Goal: Task Accomplishment & Management: Use online tool/utility

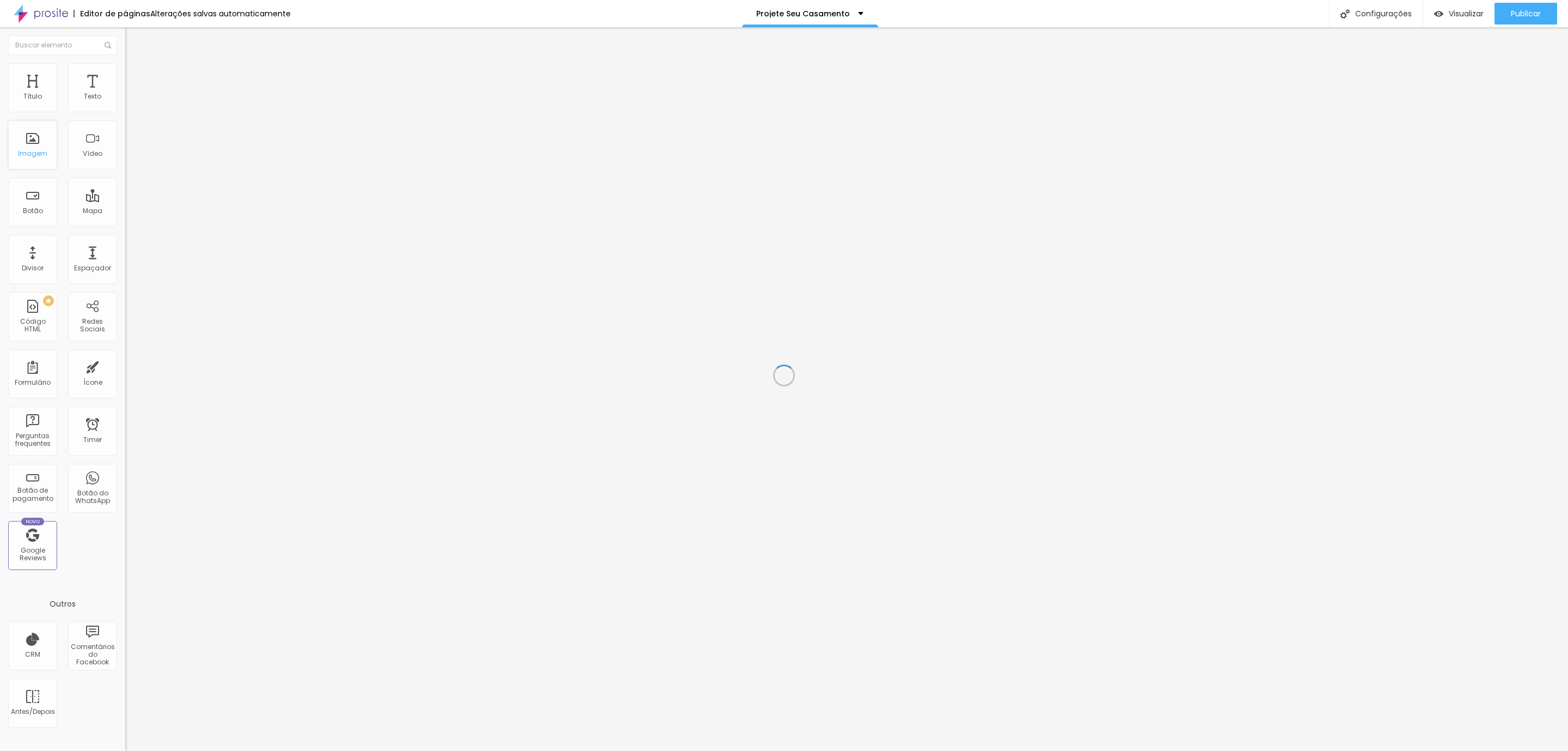
click at [33, 153] on div "Imagem" at bounding box center [33, 153] width 29 height 8
click at [125, 63] on li "Estilo" at bounding box center [188, 69] width 125 height 11
click at [125, 74] on img at bounding box center [130, 79] width 10 height 10
click at [125, 69] on img at bounding box center [130, 68] width 10 height 10
click at [125, 62] on img at bounding box center [130, 57] width 10 height 10
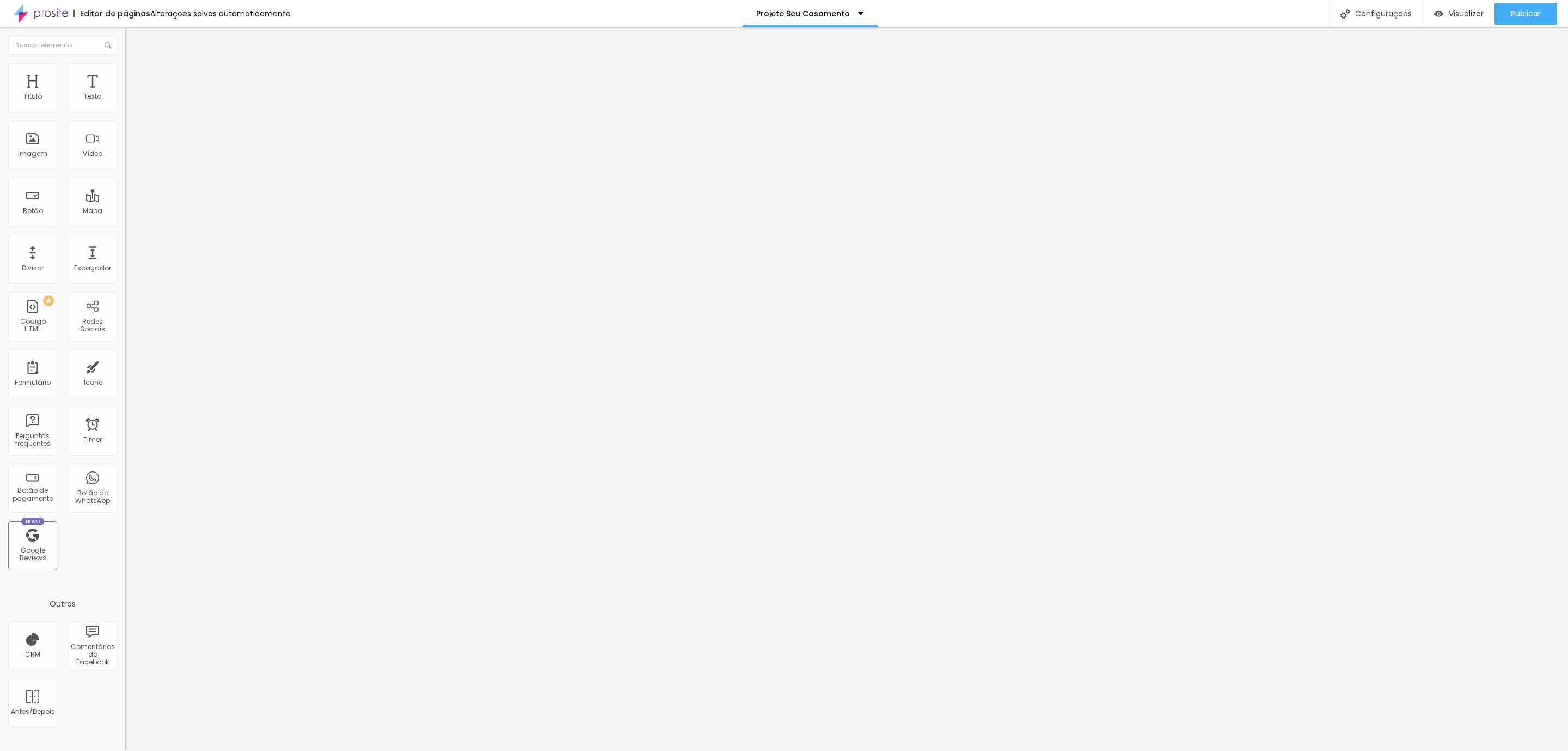
click at [125, 71] on li "Estilo" at bounding box center [188, 69] width 125 height 11
click at [125, 74] on li "Avançado" at bounding box center [188, 80] width 125 height 11
click at [125, 63] on li "Estilo" at bounding box center [188, 69] width 125 height 11
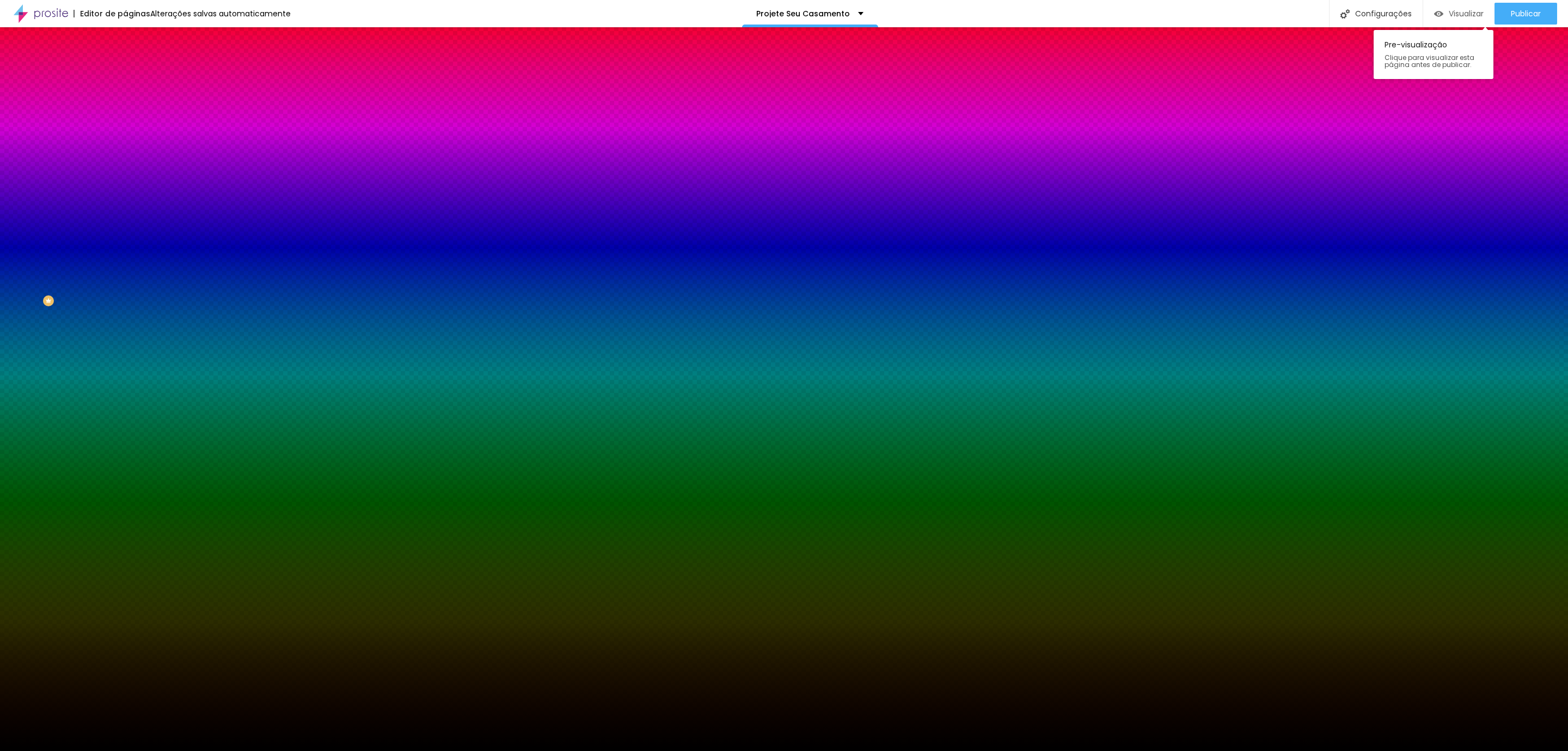
click at [1434, 16] on img "button" at bounding box center [1438, 13] width 9 height 9
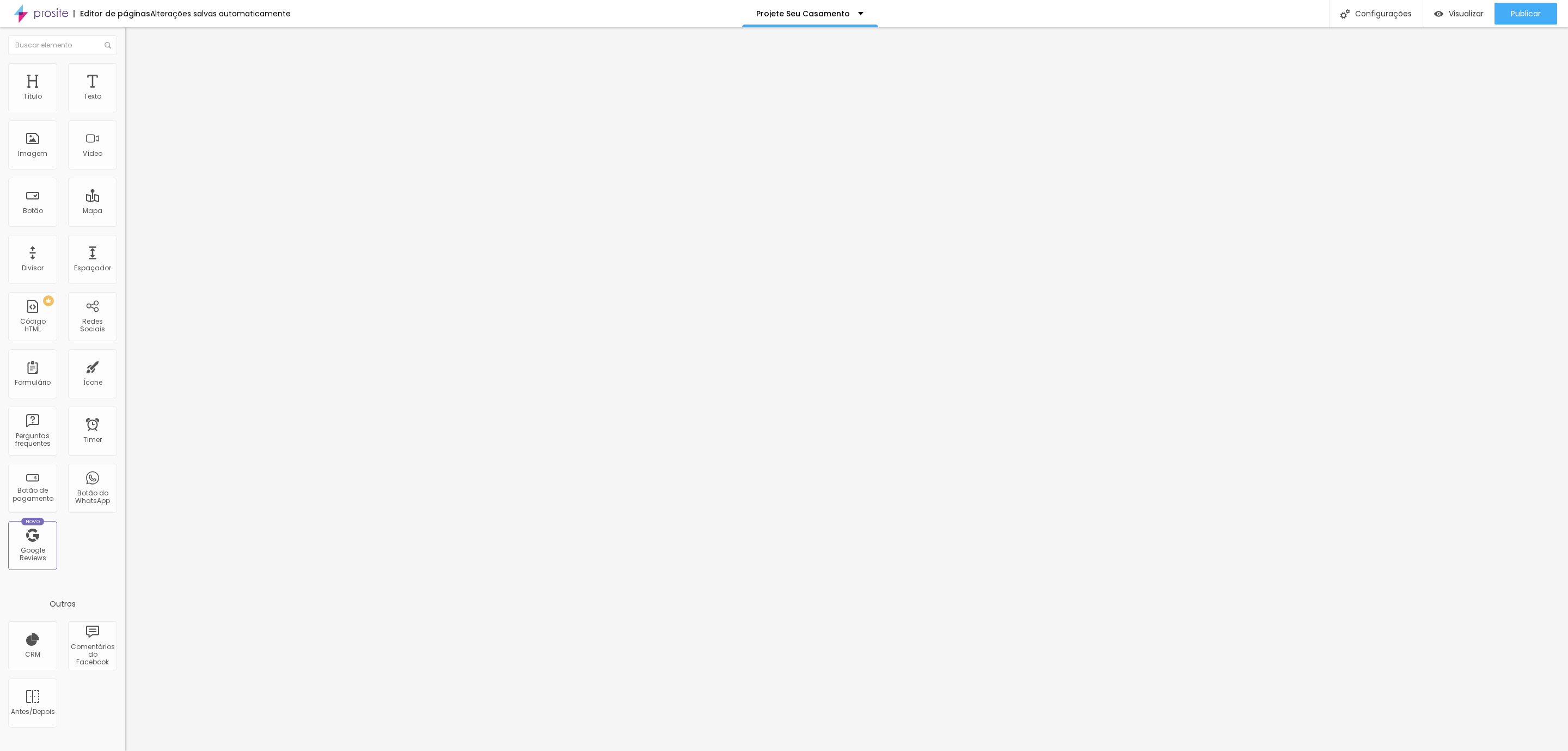
click at [125, 64] on ul "Conteúdo Estilo Avançado" at bounding box center [188, 69] width 125 height 33
click at [135, 75] on span "Estilo" at bounding box center [144, 70] width 17 height 9
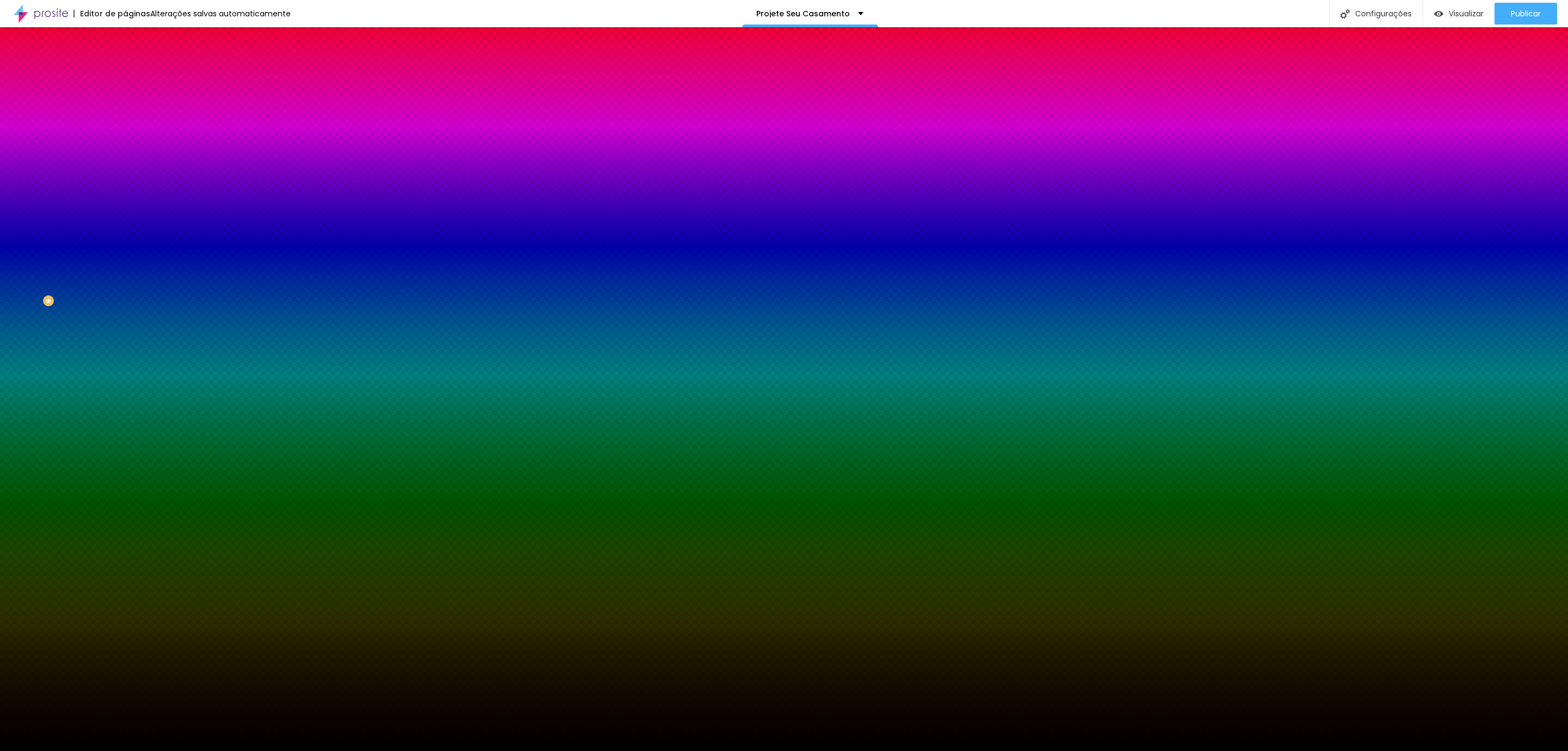
click at [125, 74] on li "Avançado" at bounding box center [188, 80] width 125 height 11
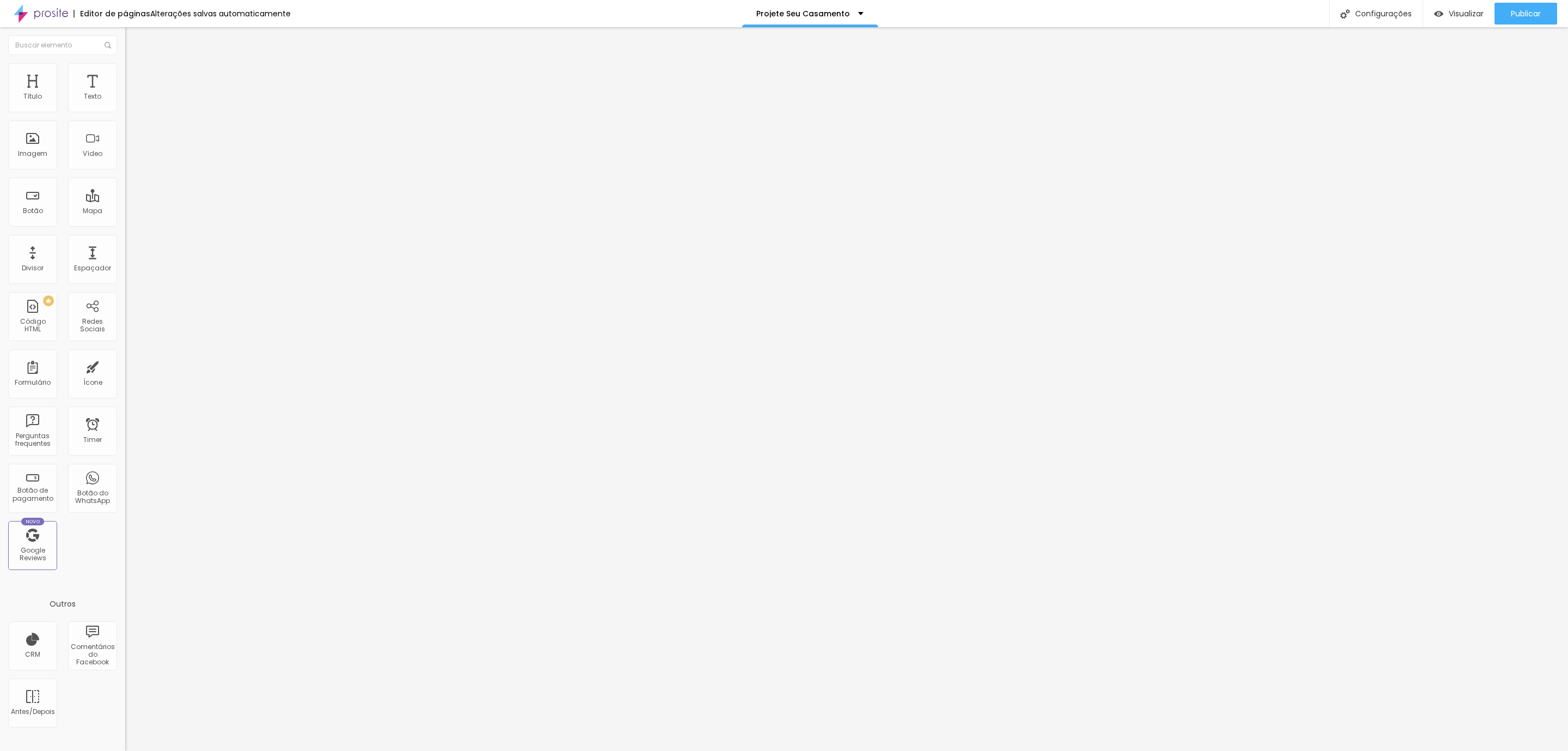
drag, startPoint x: 69, startPoint y: 68, endPoint x: 67, endPoint y: 58, distance: 10.2
click at [125, 63] on li "Estilo" at bounding box center [188, 69] width 125 height 11
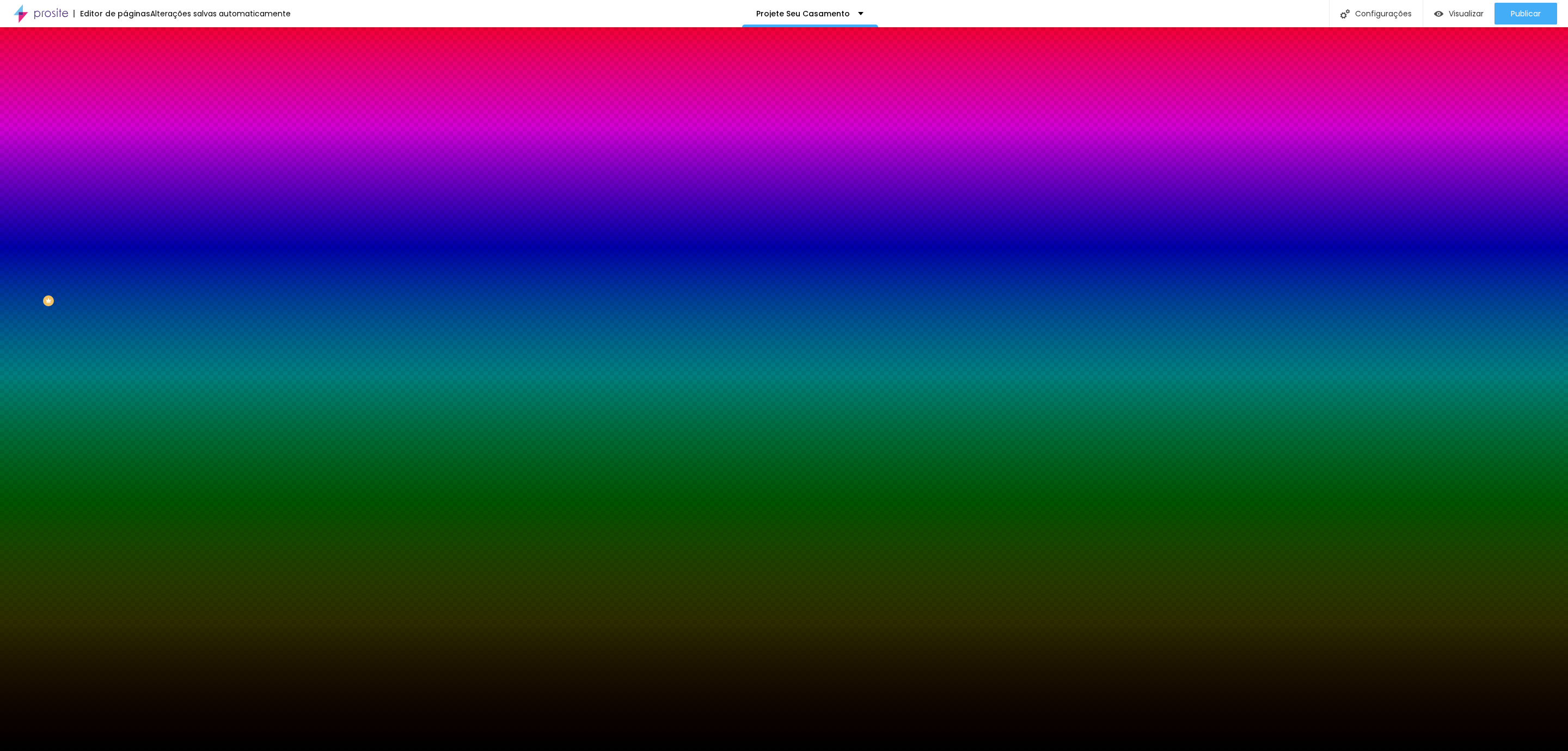
click at [125, 84] on li "Avançado" at bounding box center [188, 80] width 125 height 11
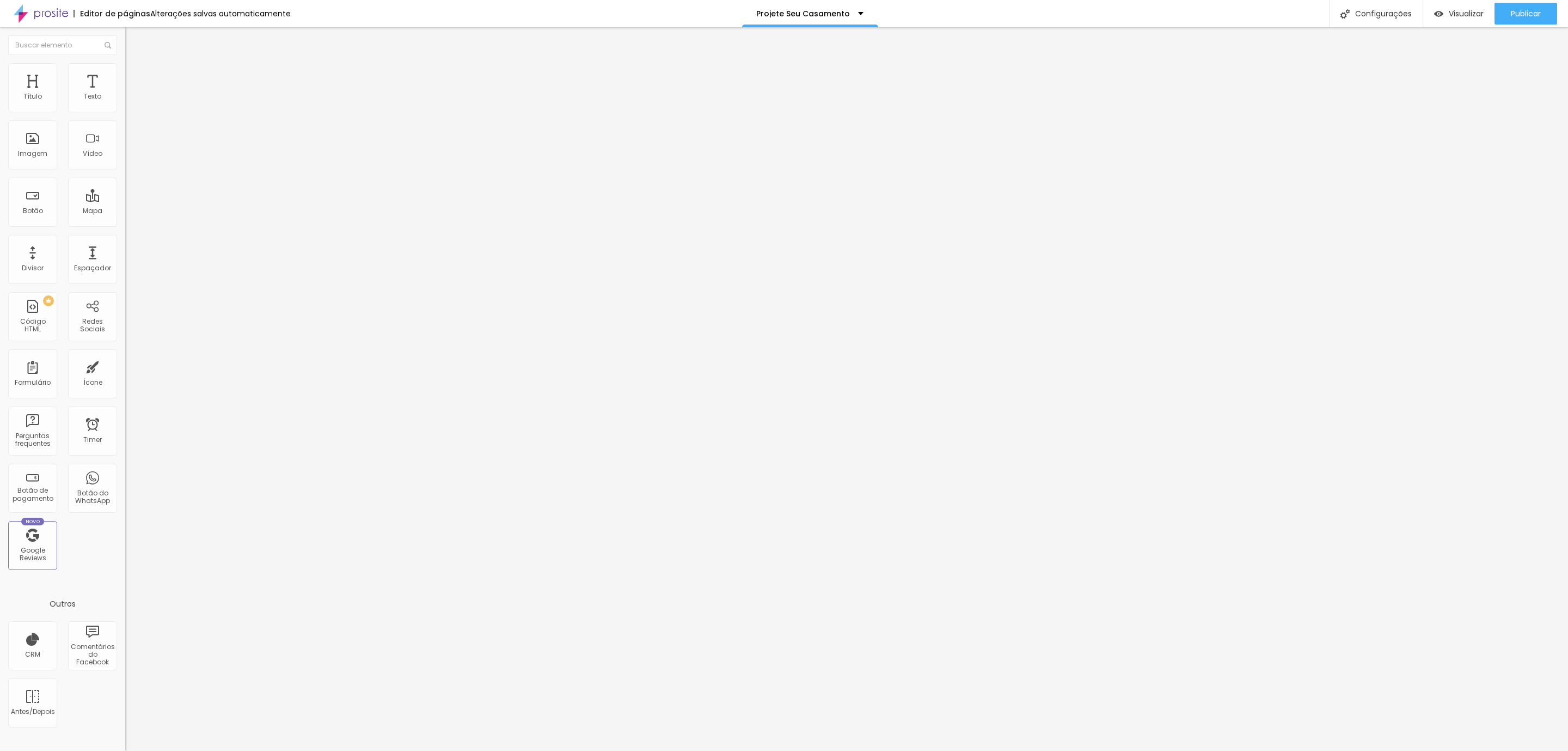
click at [125, 69] on img at bounding box center [130, 68] width 10 height 10
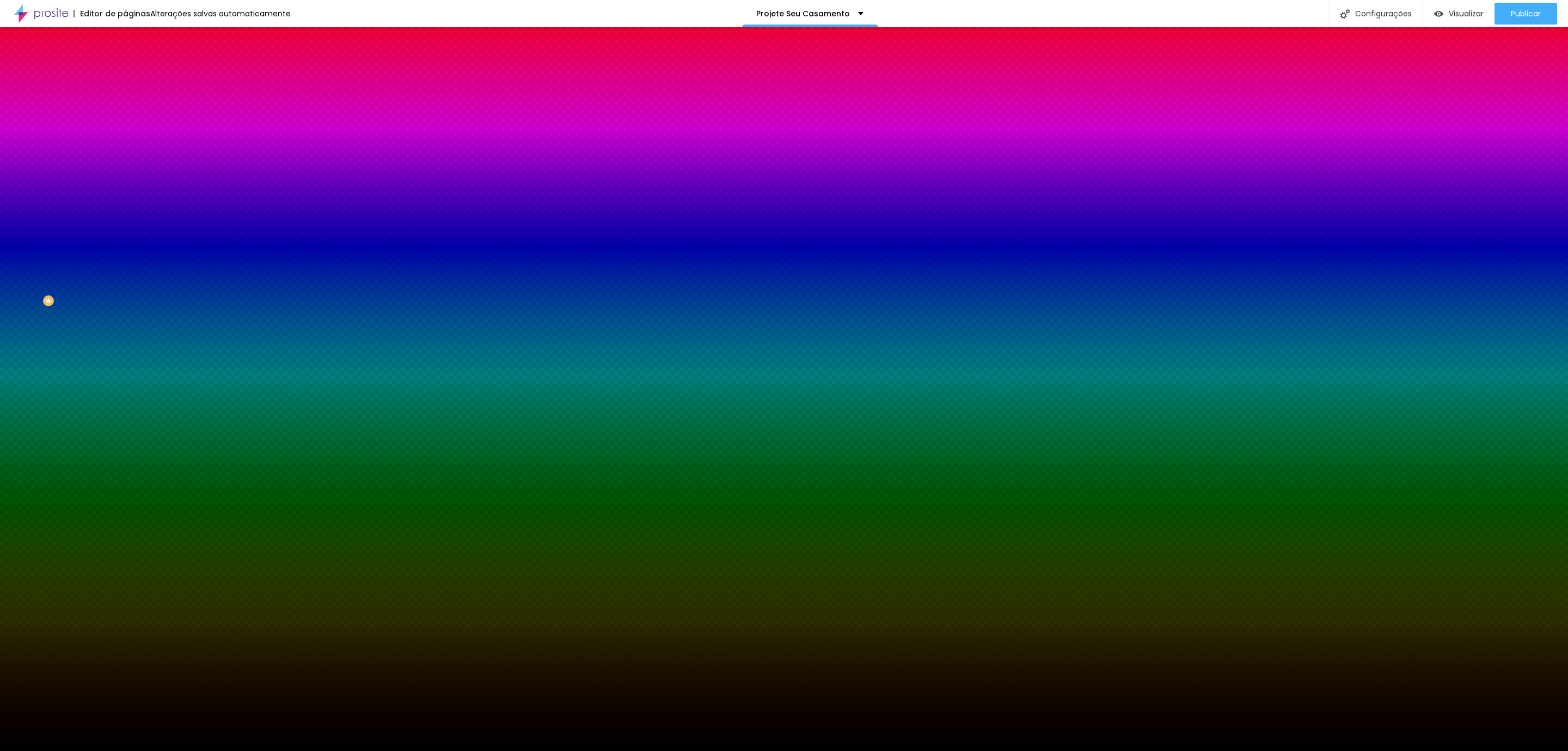
click at [125, 54] on li "Conteúdo" at bounding box center [188, 58] width 125 height 11
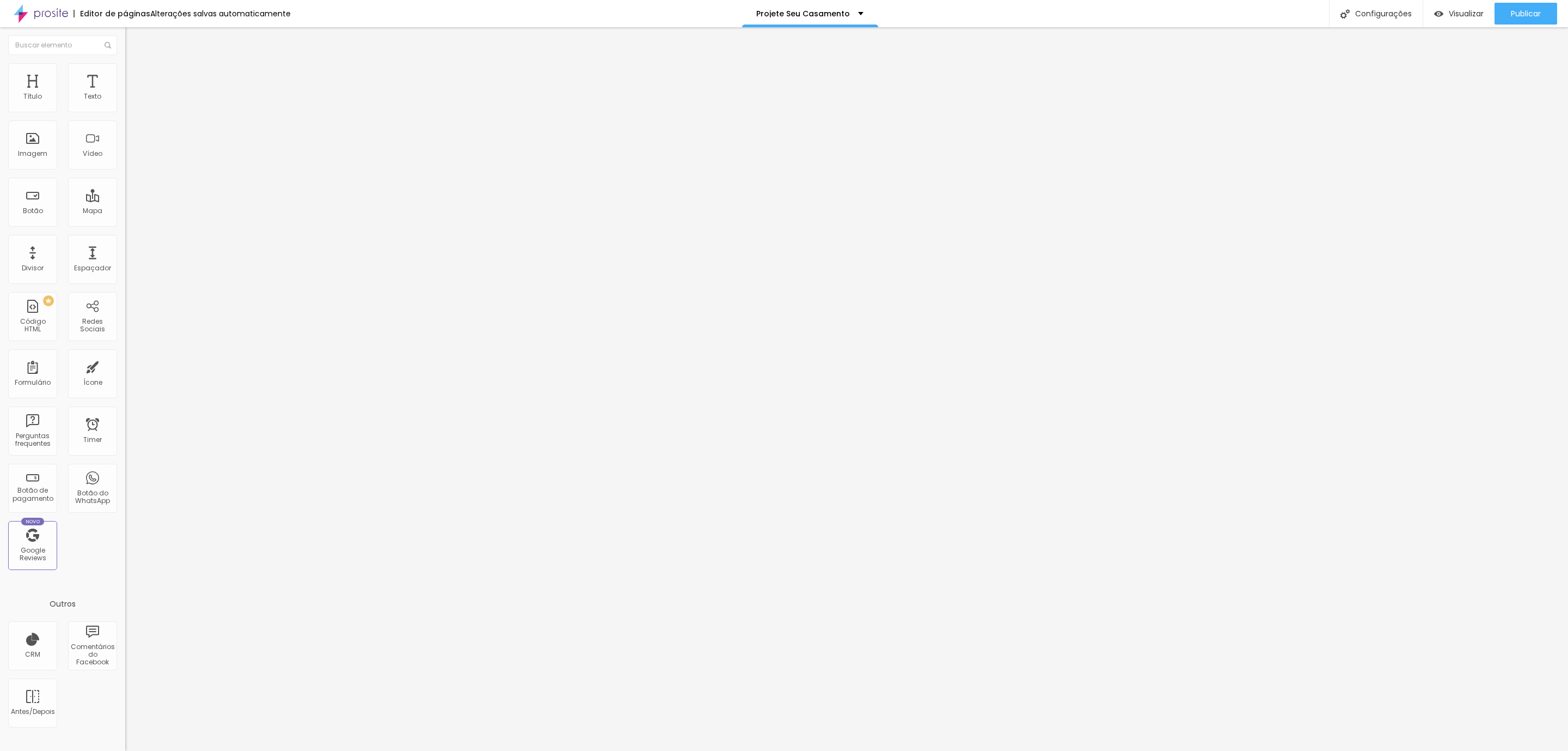
click at [135, 74] on span "Estilo" at bounding box center [144, 70] width 17 height 9
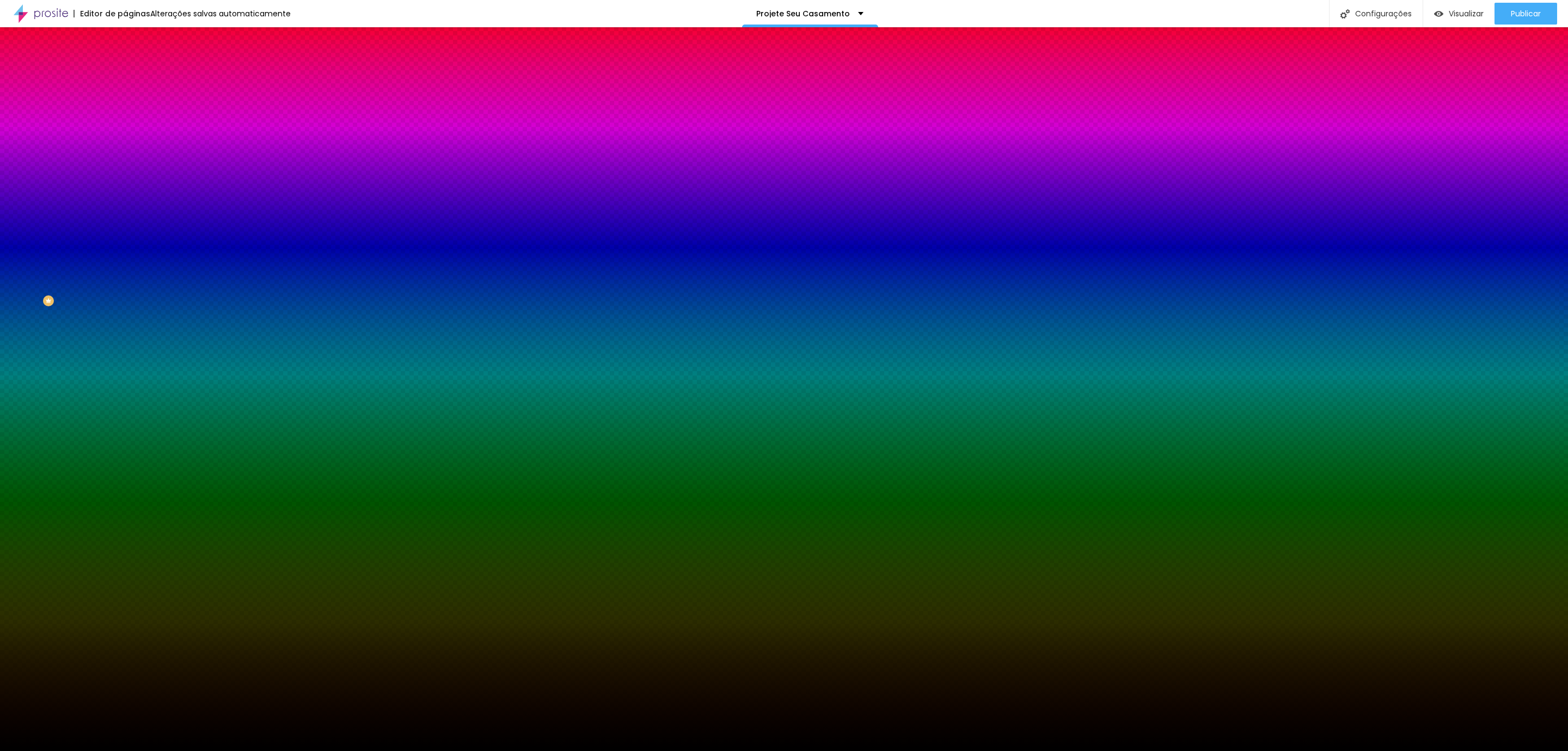
click at [125, 74] on li "Avançado" at bounding box center [188, 80] width 125 height 11
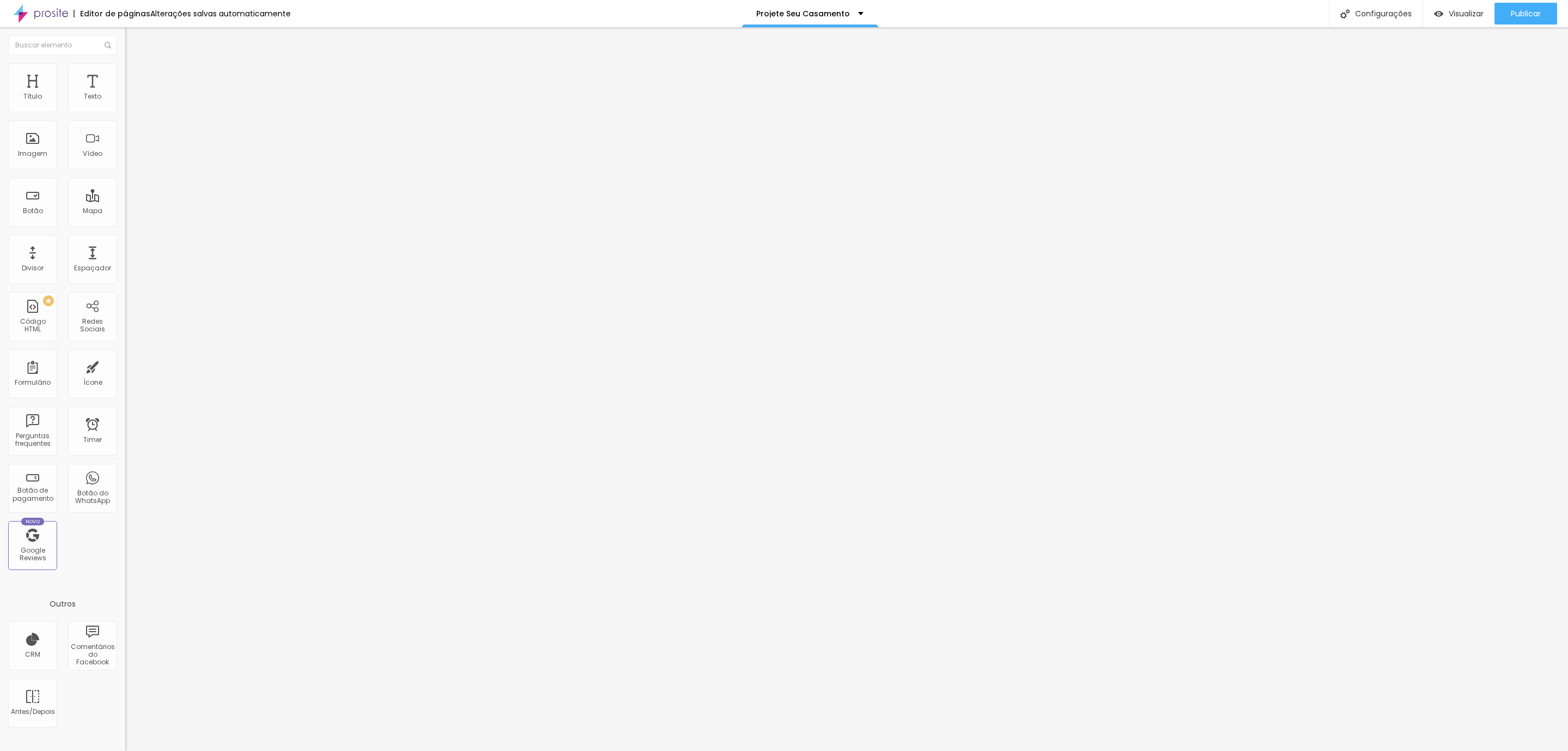
type input "5"
type input "10"
type input "15"
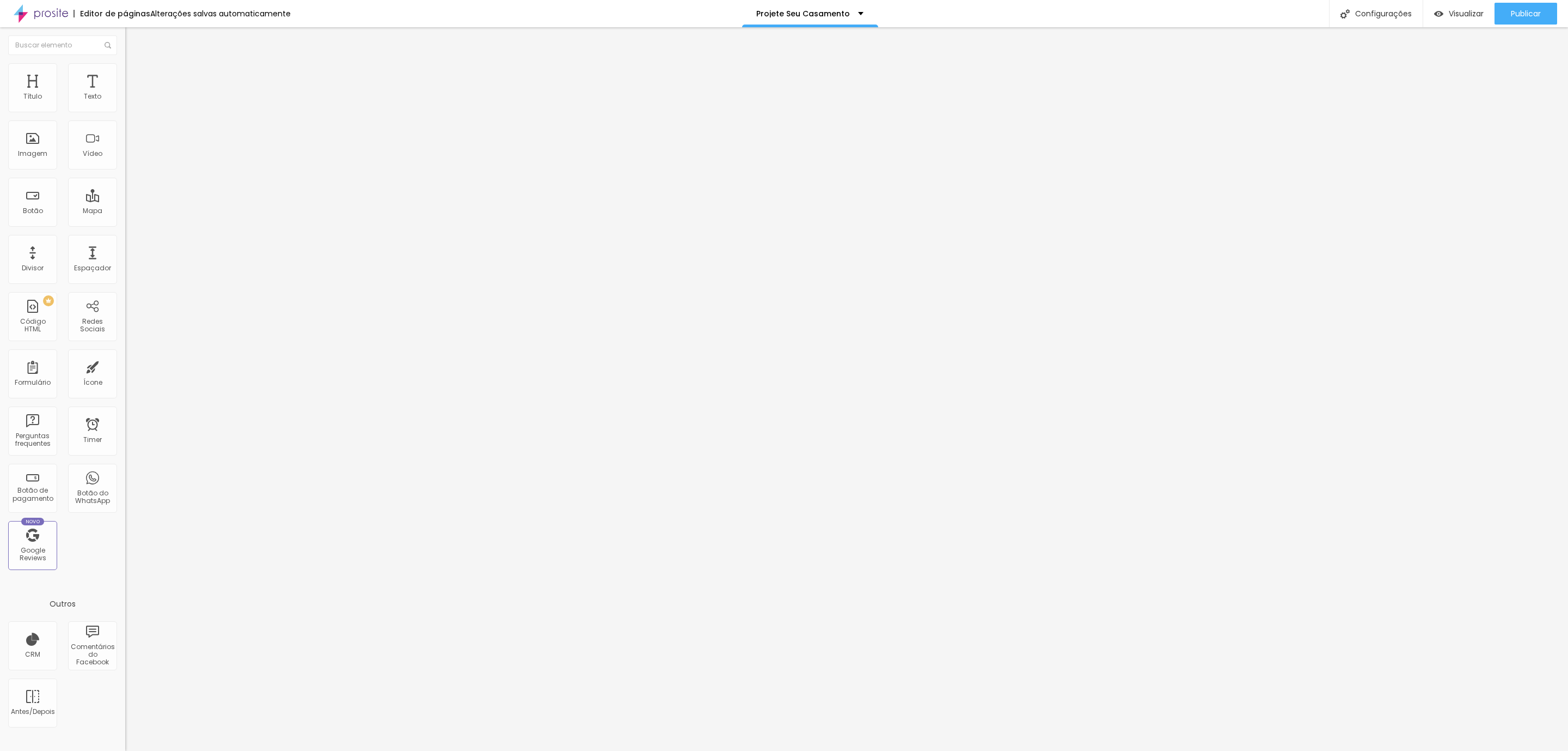
type input "15"
drag, startPoint x: 38, startPoint y: 111, endPoint x: 54, endPoint y: 111, distance: 16.0
click at [125, 211] on input "range" at bounding box center [160, 216] width 70 height 9
type input "0"
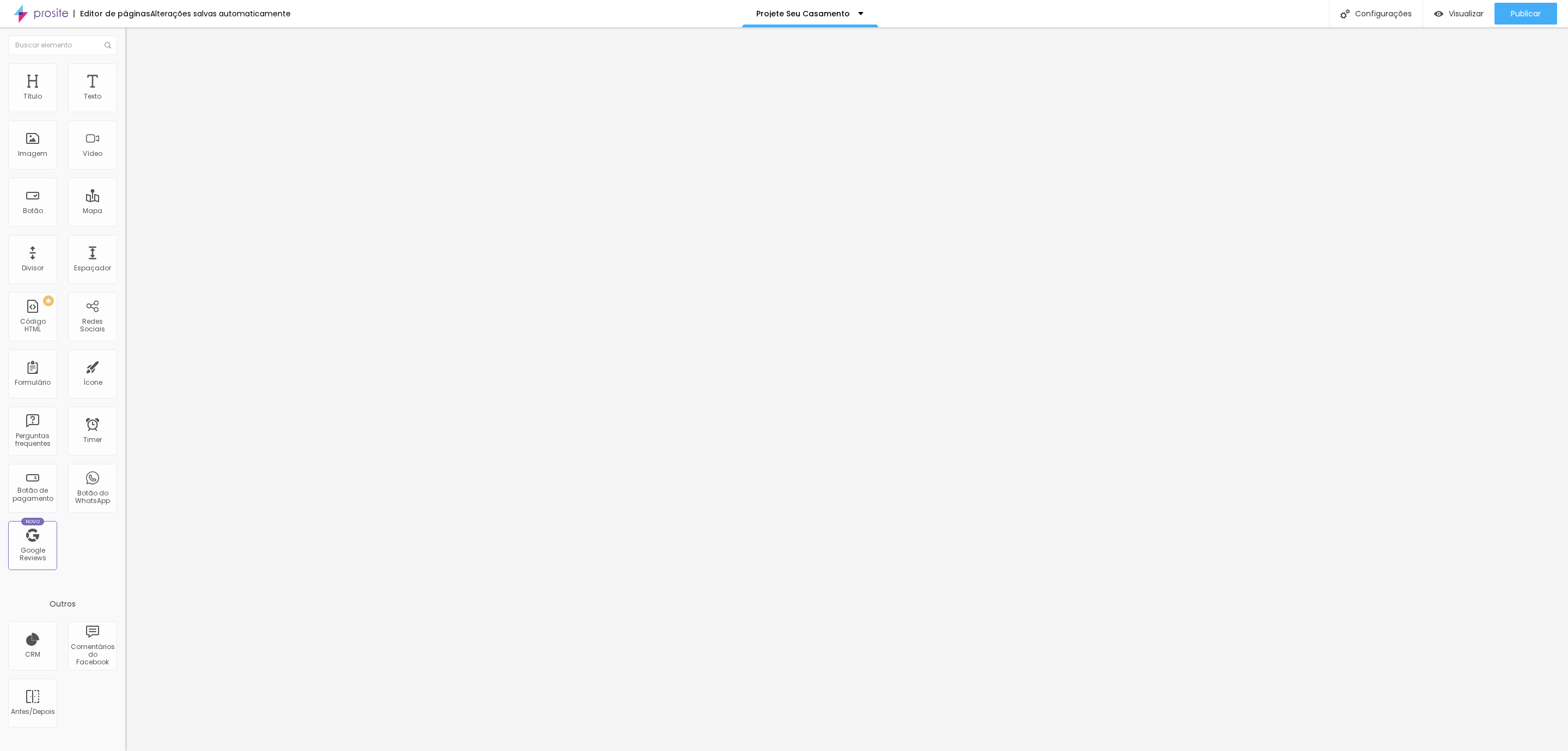
drag, startPoint x: 58, startPoint y: 108, endPoint x: 0, endPoint y: 106, distance: 58.0
type input "0"
click at [125, 211] on input "range" at bounding box center [160, 216] width 70 height 9
click at [133, 35] on div "Editar Seção" at bounding box center [166, 40] width 65 height 9
click at [35, 149] on div "Imagem" at bounding box center [32, 145] width 49 height 49
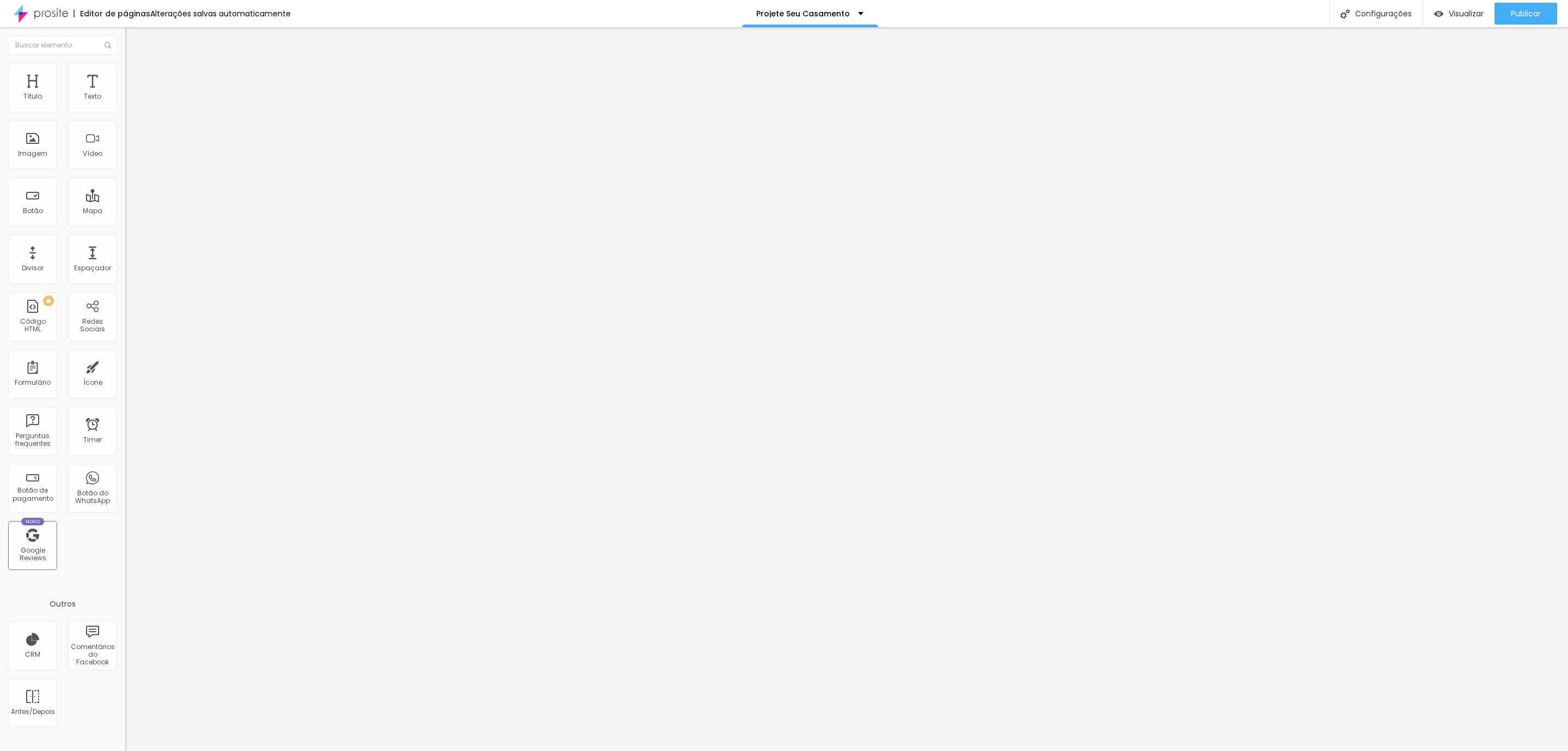
click at [135, 75] on span "Estilo" at bounding box center [144, 70] width 17 height 9
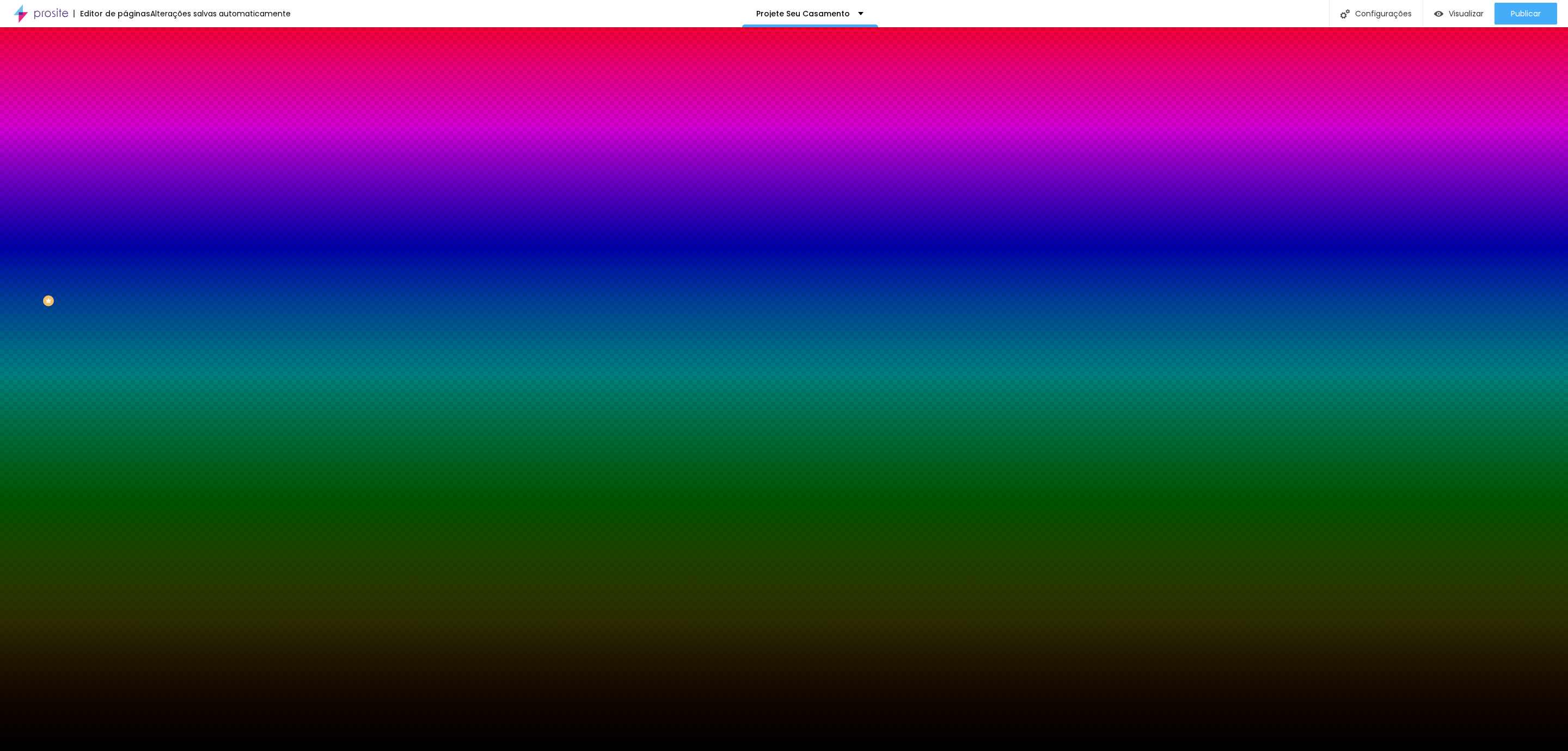
click at [125, 55] on li "Conteúdo" at bounding box center [188, 58] width 125 height 11
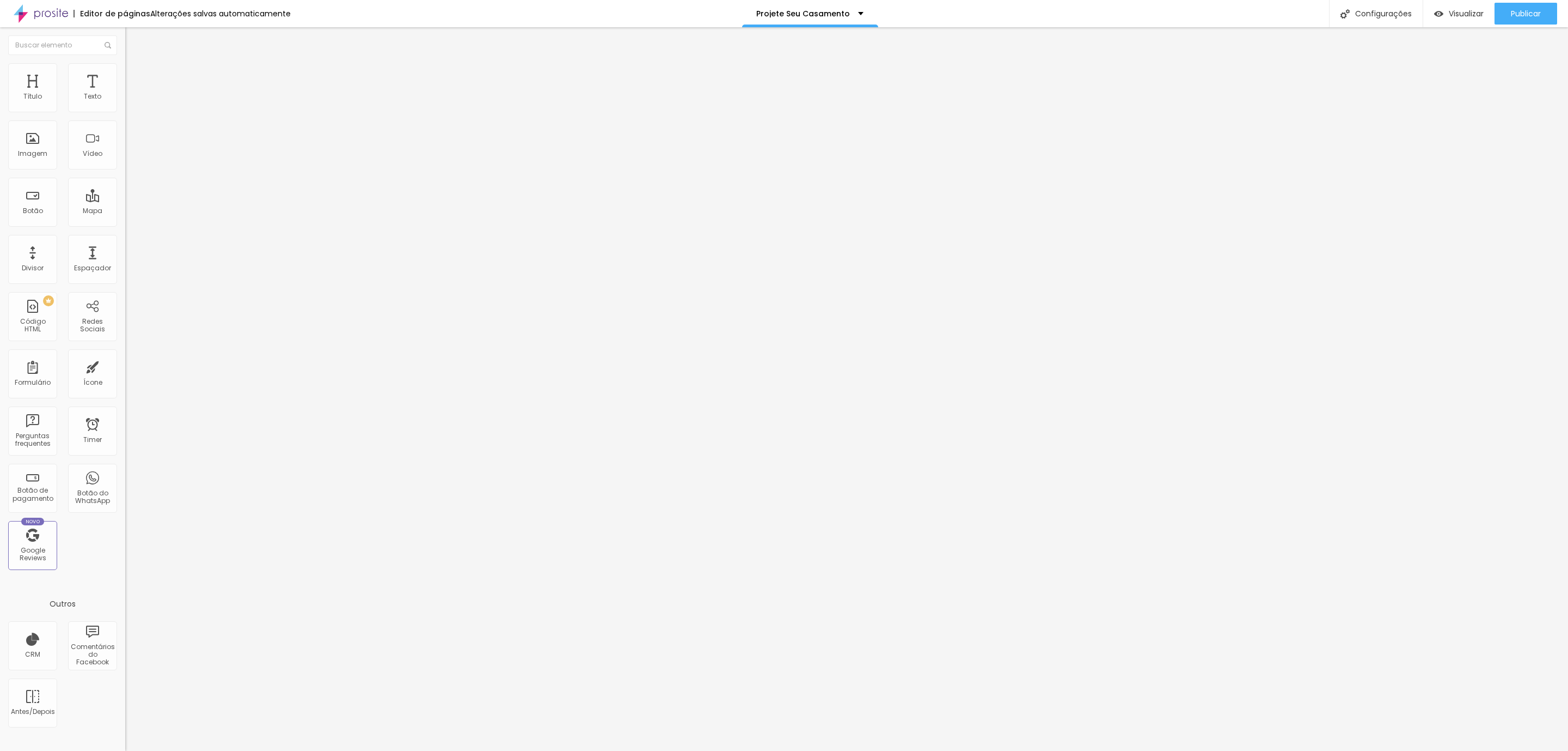
click at [125, 65] on img at bounding box center [130, 68] width 10 height 10
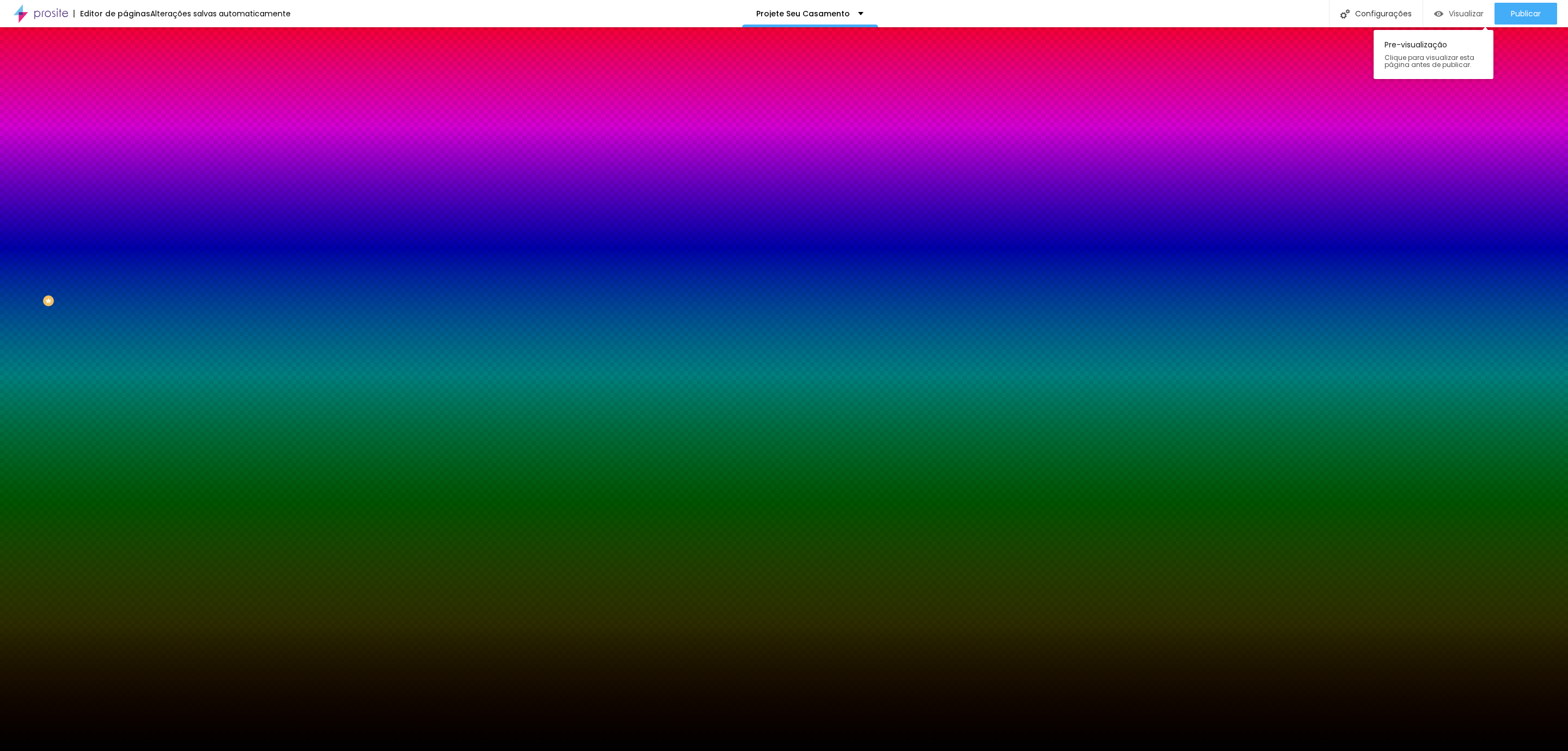
click at [1447, 18] on div "Visualizar" at bounding box center [1458, 13] width 49 height 9
click at [125, 74] on img at bounding box center [130, 79] width 10 height 10
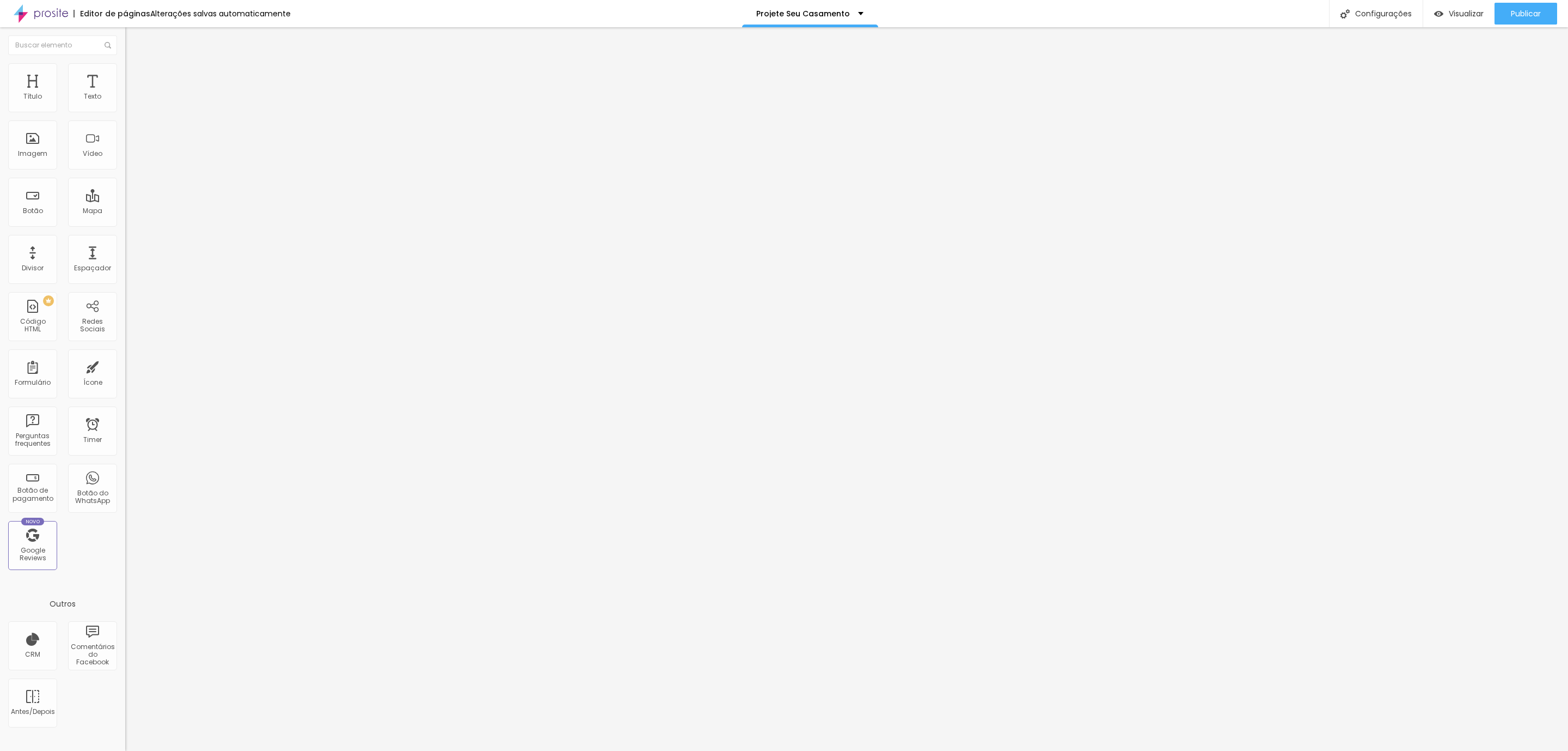
click at [125, 70] on img at bounding box center [130, 68] width 10 height 10
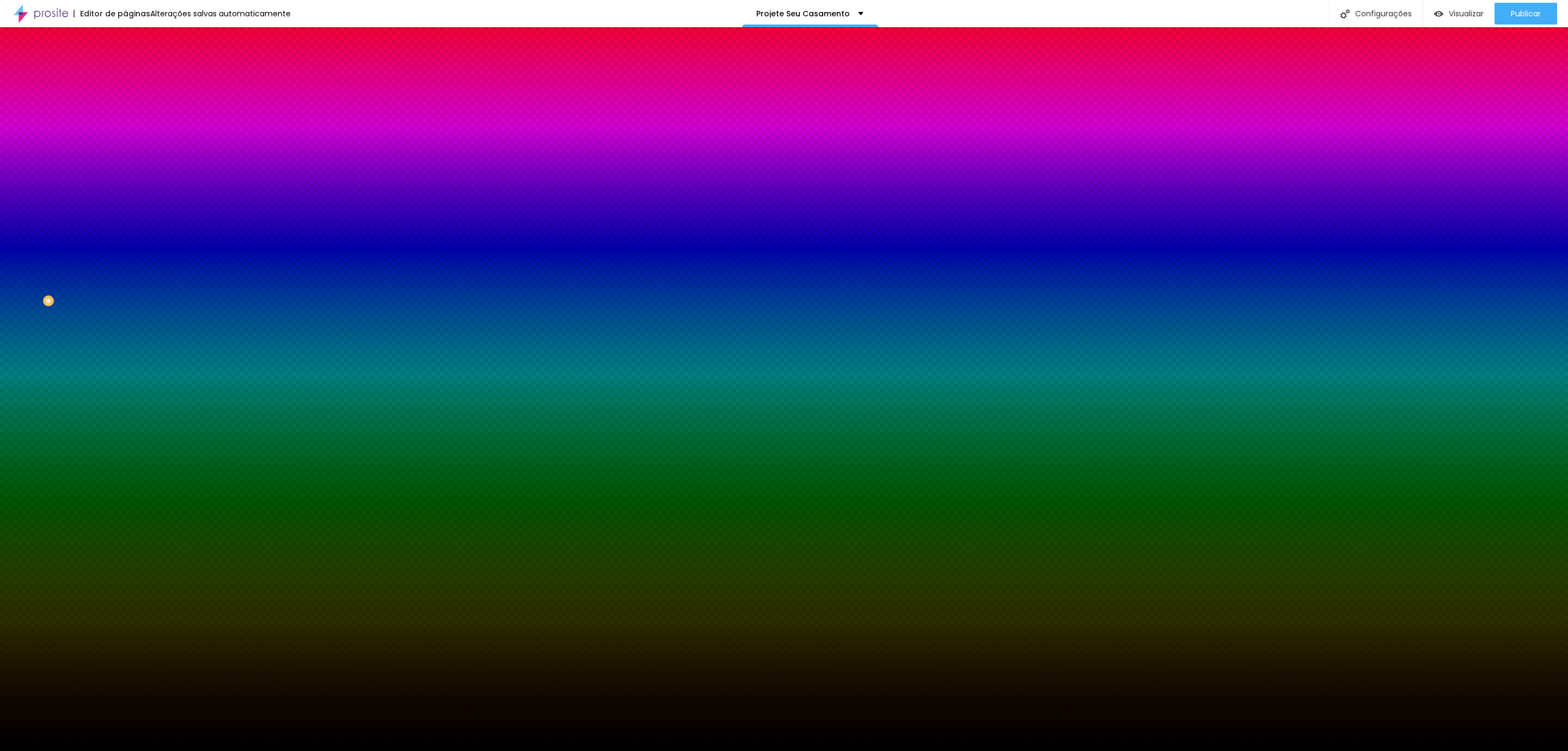
click at [125, 72] on ul "Conteúdo Estilo Avançado" at bounding box center [188, 69] width 125 height 33
click at [125, 63] on li "Conteúdo" at bounding box center [188, 58] width 125 height 11
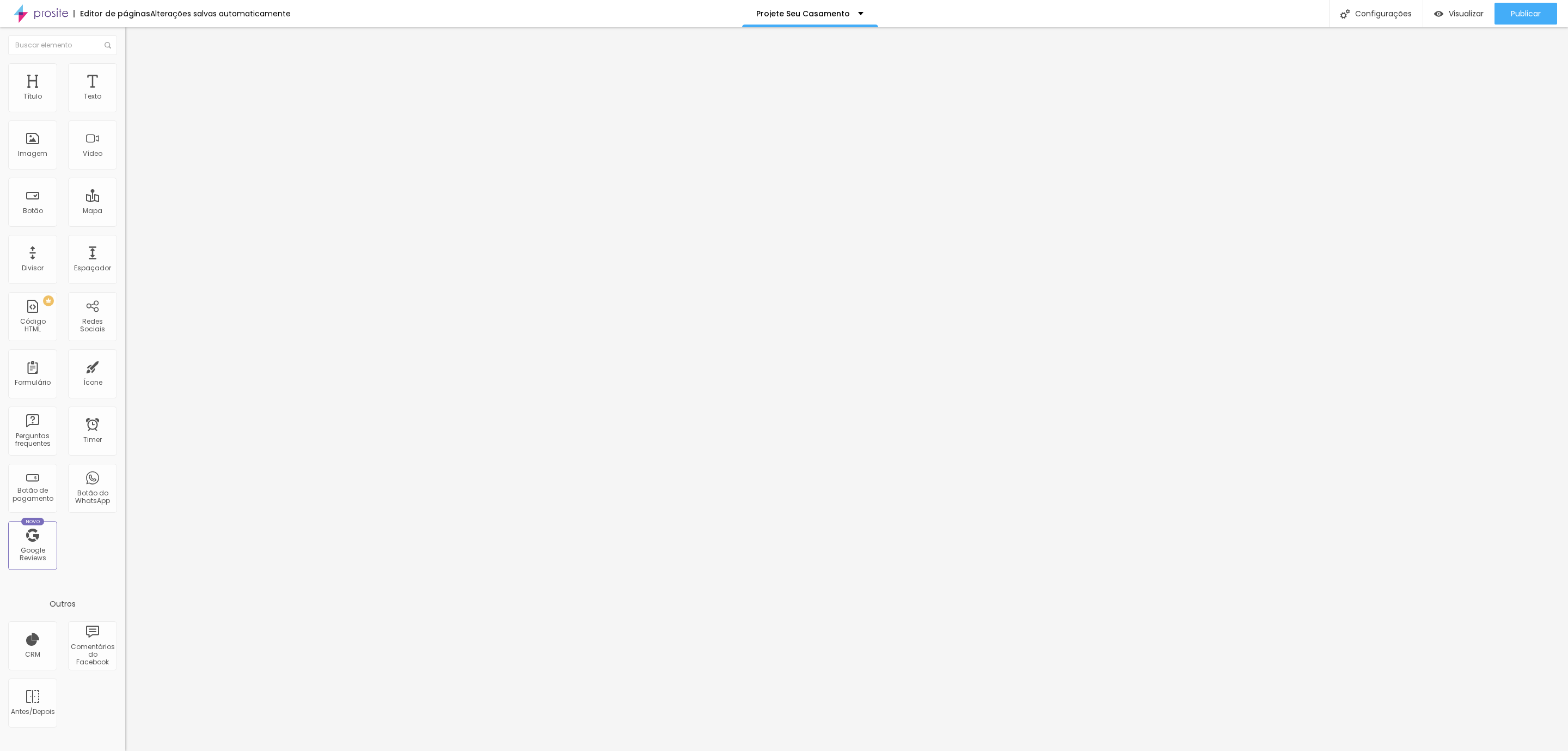
click at [125, 70] on li "Estilo" at bounding box center [188, 69] width 125 height 11
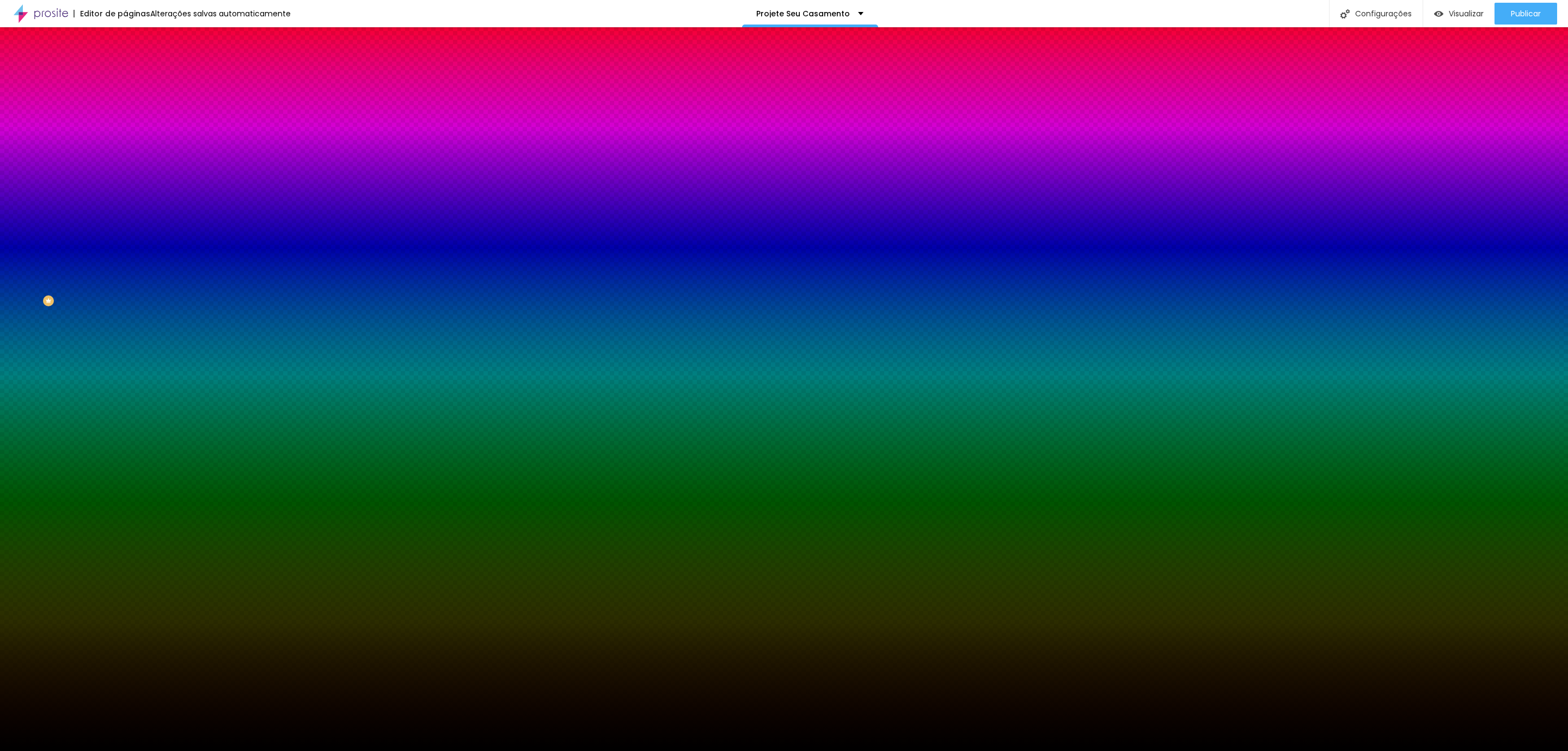
click at [125, 106] on div "Efeito da Imagem" at bounding box center [188, 102] width 125 height 7
click at [125, 120] on span "Nenhum" at bounding box center [139, 115] width 29 height 9
click at [125, 129] on div "Parallax" at bounding box center [188, 125] width 125 height 7
click at [1373, 12] on div "Configurações" at bounding box center [1376, 13] width 94 height 27
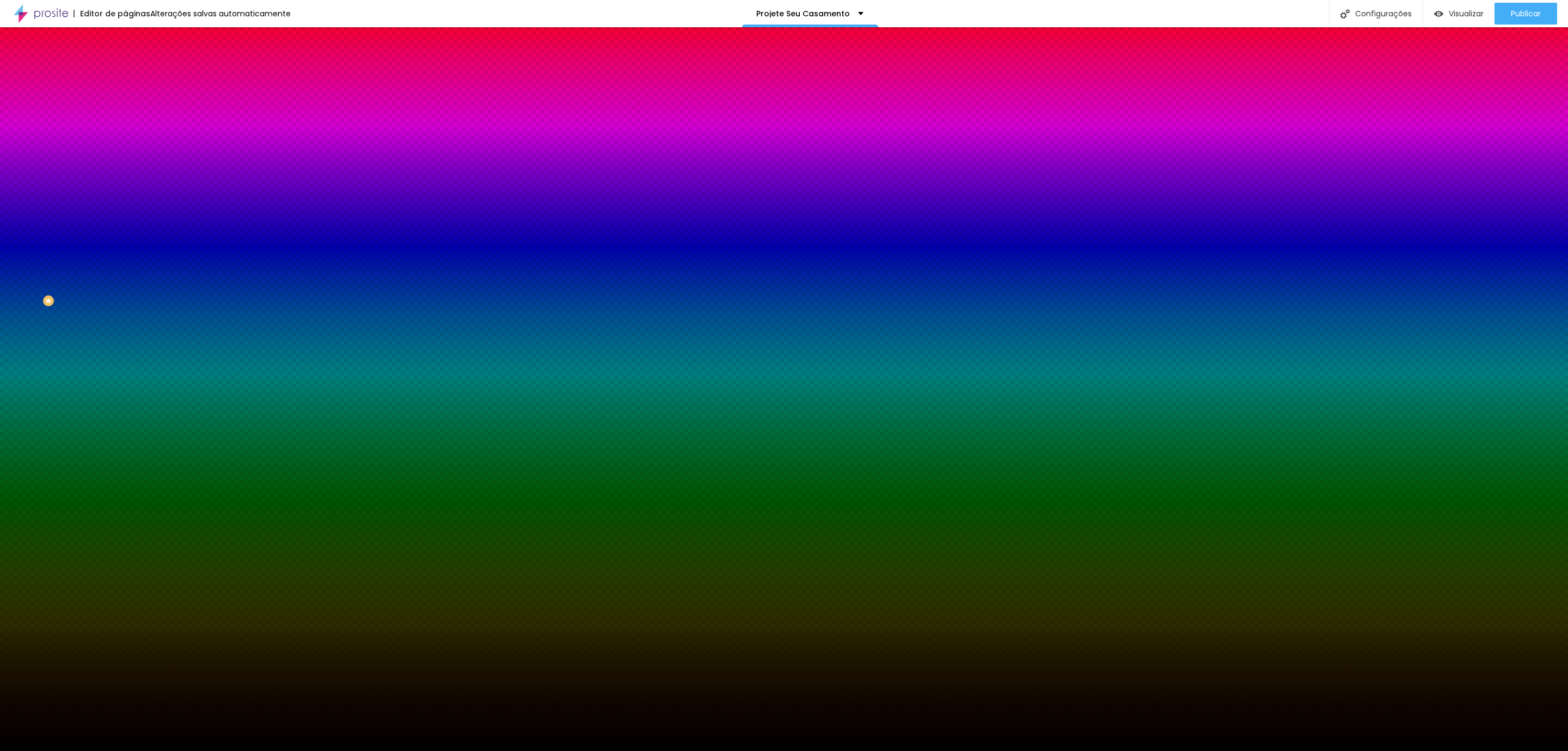
click at [978, 750] on div at bounding box center [784, 762] width 1568 height 10
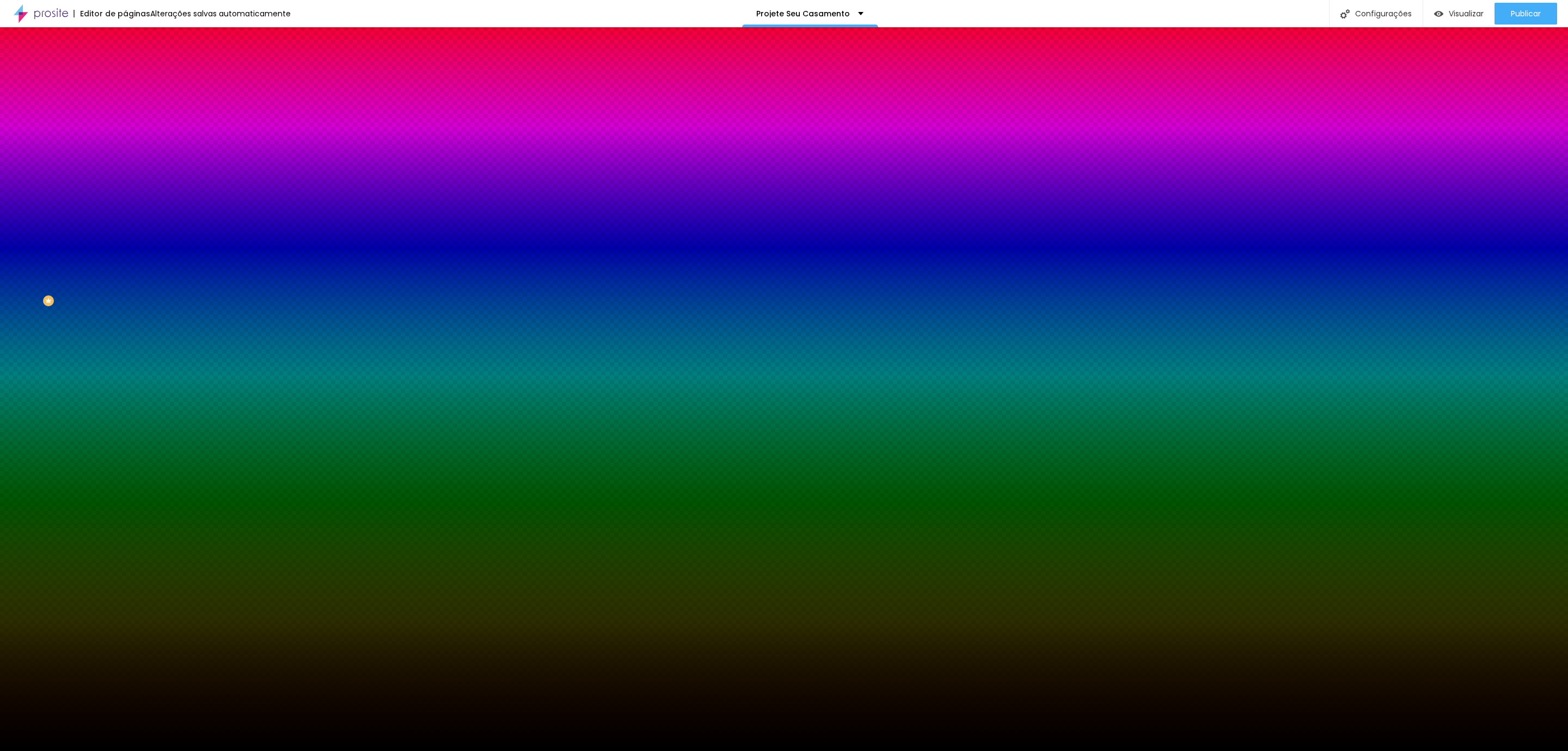
click at [125, 100] on span "Trocar imagem" at bounding box center [155, 95] width 59 height 9
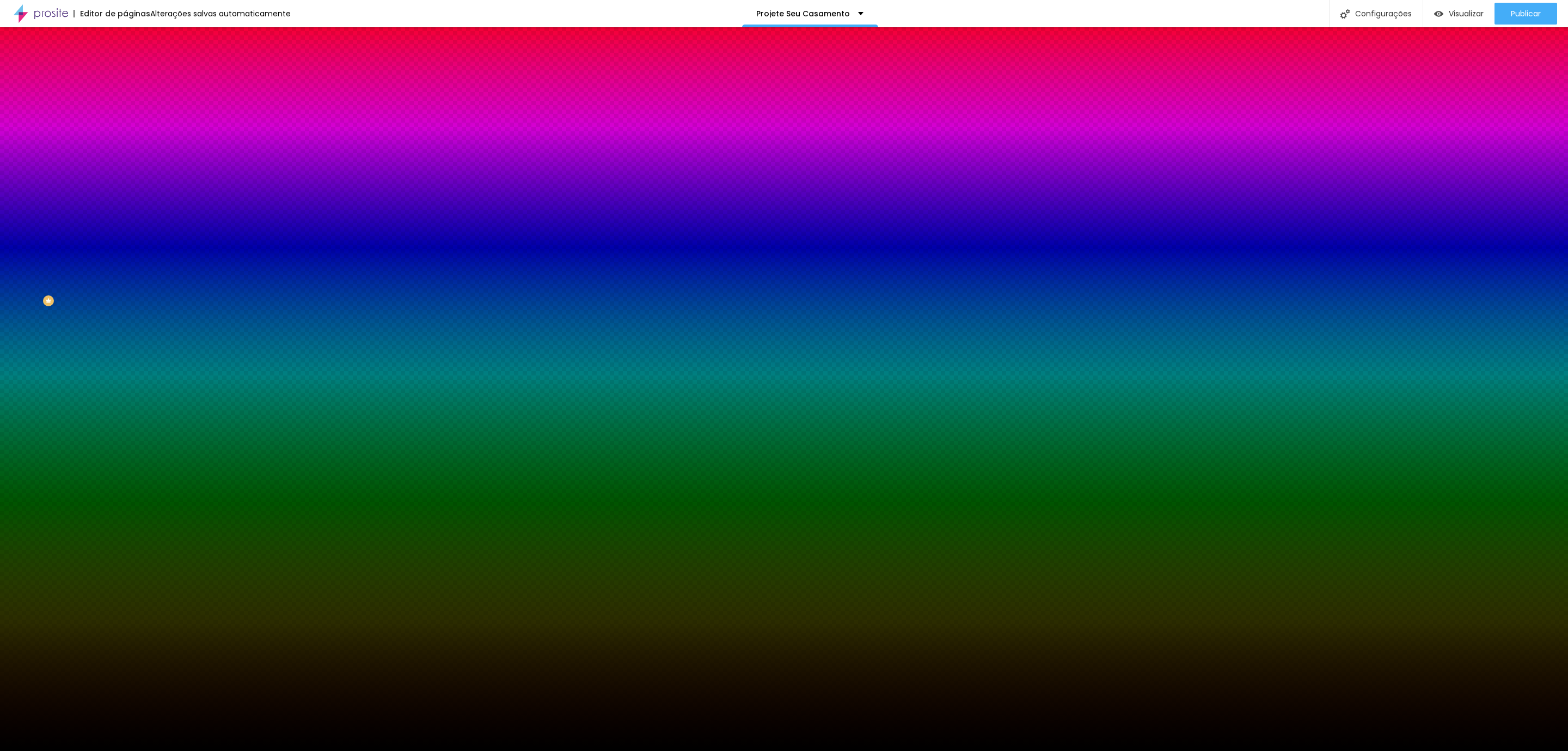
click at [125, 100] on span "Trocar imagem" at bounding box center [155, 95] width 59 height 9
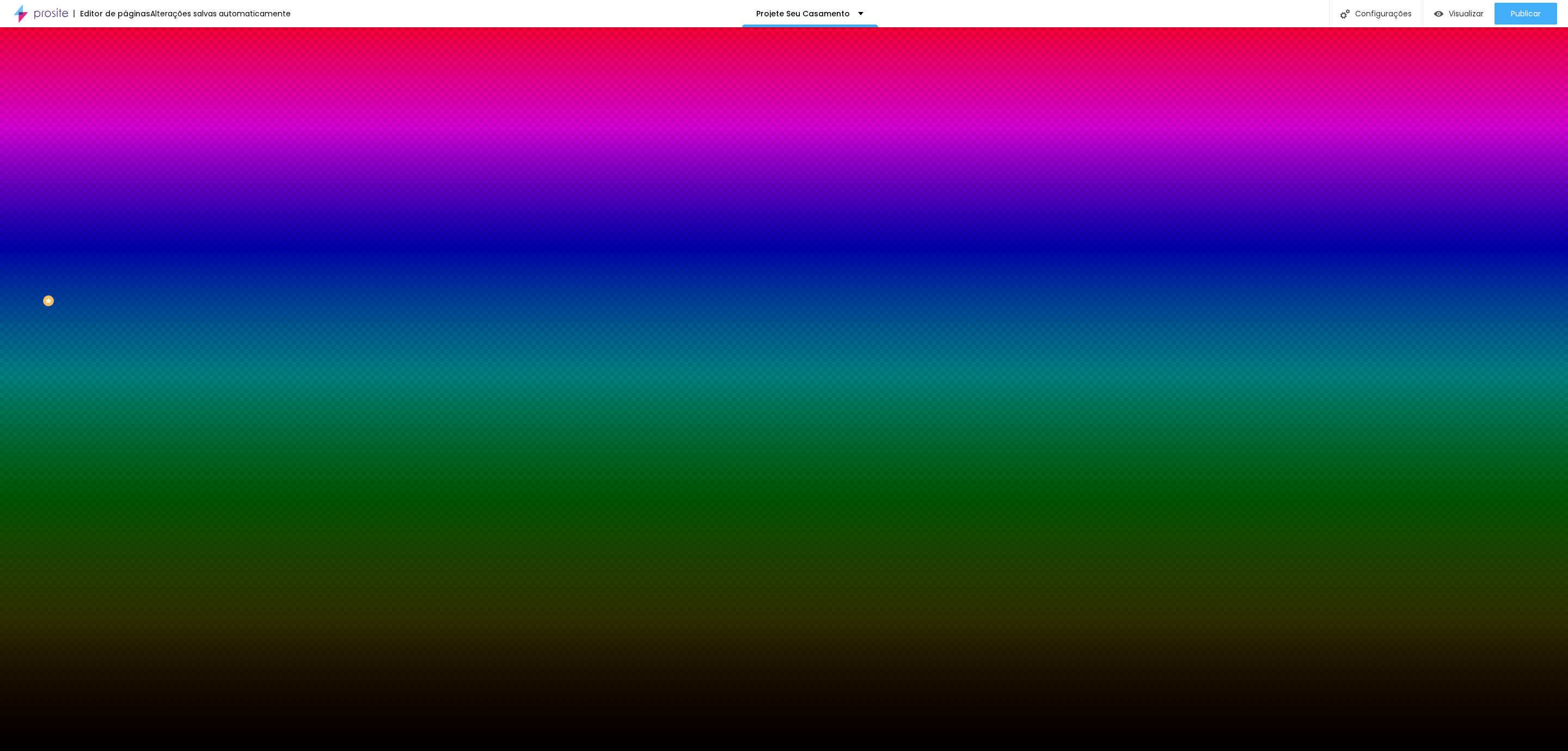
drag, startPoint x: 1401, startPoint y: 231, endPoint x: 1436, endPoint y: 244, distance: 37.3
click at [1460, 750] on div at bounding box center [784, 762] width 1568 height 10
click at [125, 100] on span "Trocar imagem" at bounding box center [155, 95] width 59 height 9
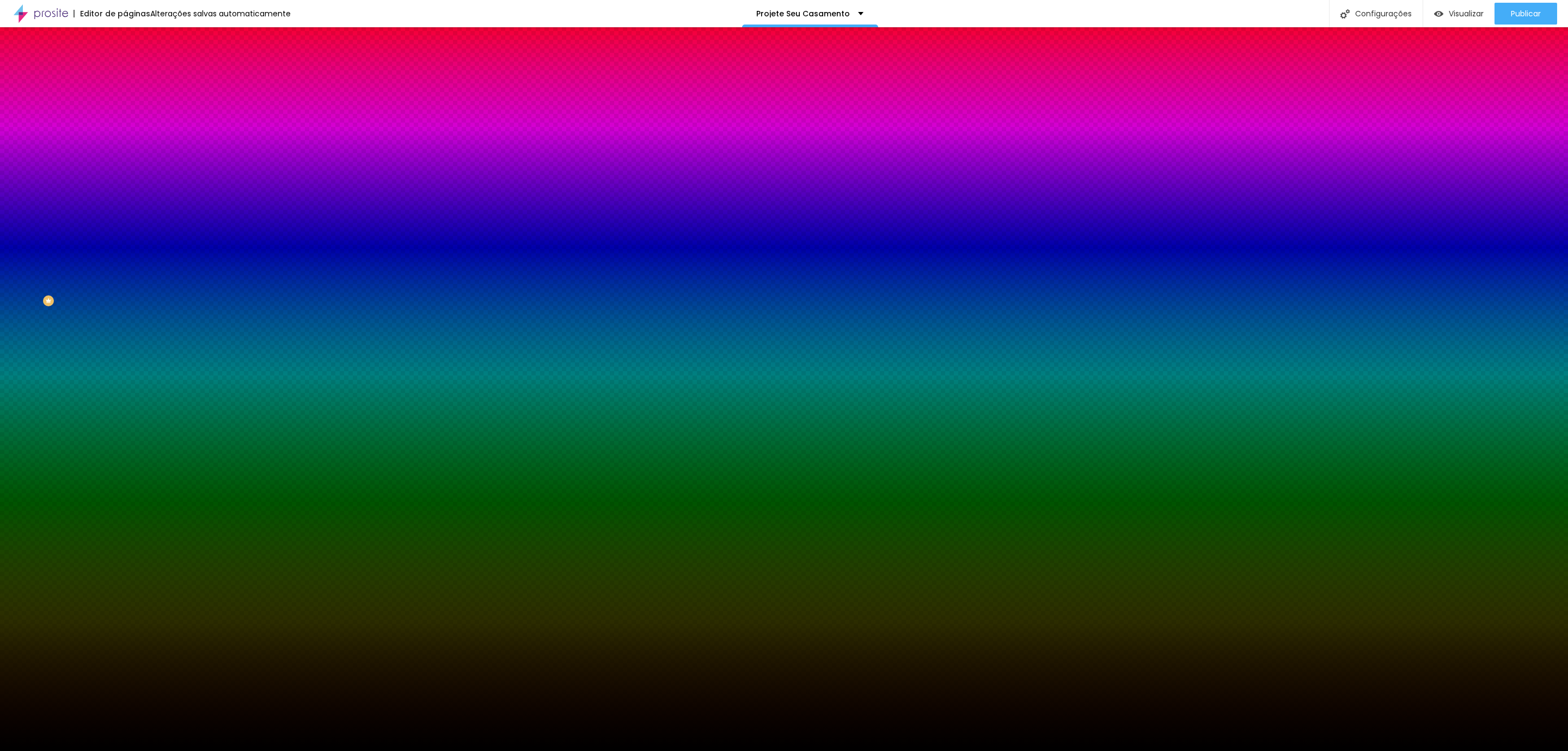
click at [125, 99] on div "Trocar imagem" at bounding box center [188, 95] width 125 height 8
click at [125, 113] on span "Parallax" at bounding box center [139, 108] width 27 height 9
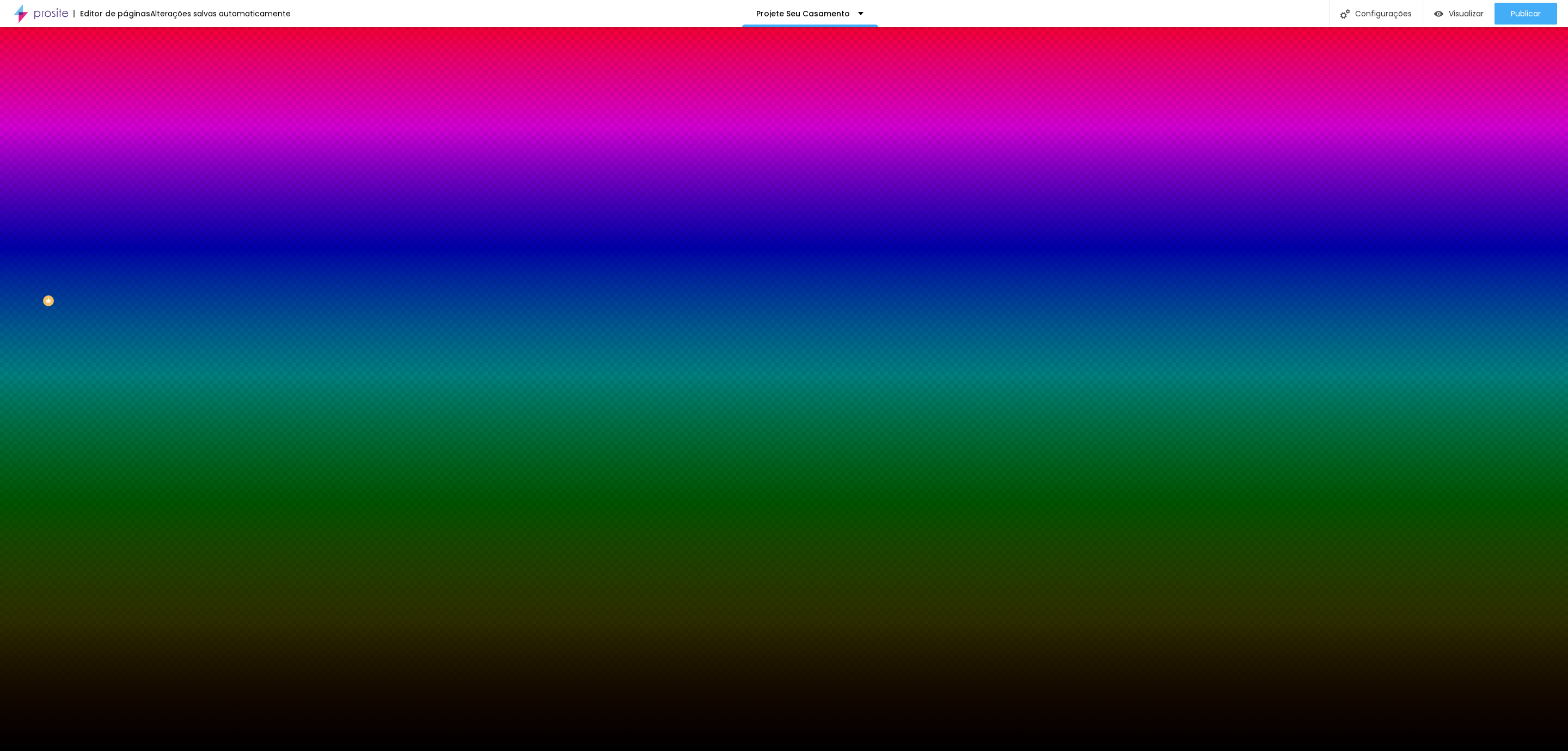
click at [125, 100] on span "Trocar imagem" at bounding box center [155, 95] width 59 height 9
drag, startPoint x: 1405, startPoint y: 230, endPoint x: 1444, endPoint y: 231, distance: 39.0
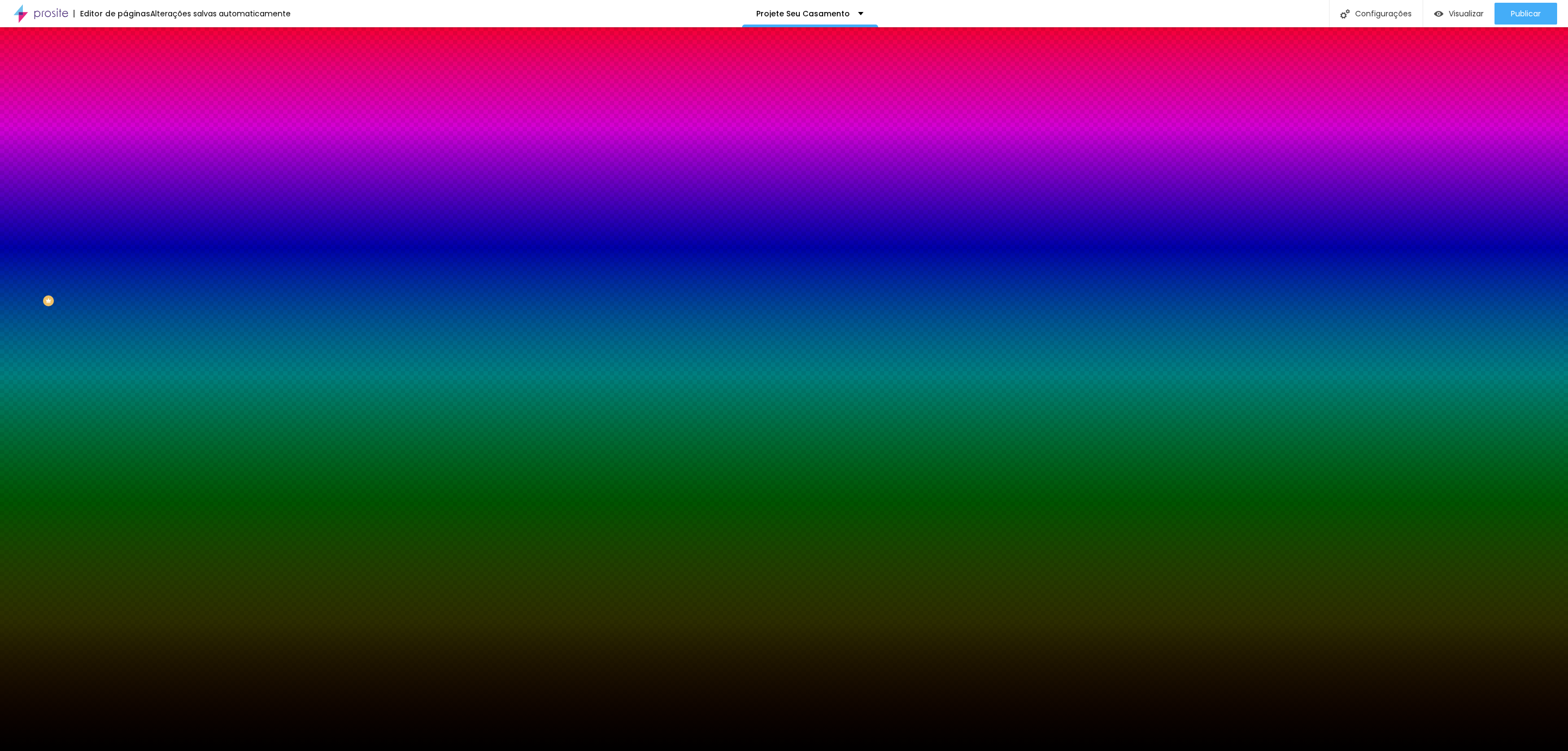
drag, startPoint x: 1364, startPoint y: 233, endPoint x: 1457, endPoint y: 239, distance: 93.2
copy div "Dimensões 6000x4000"
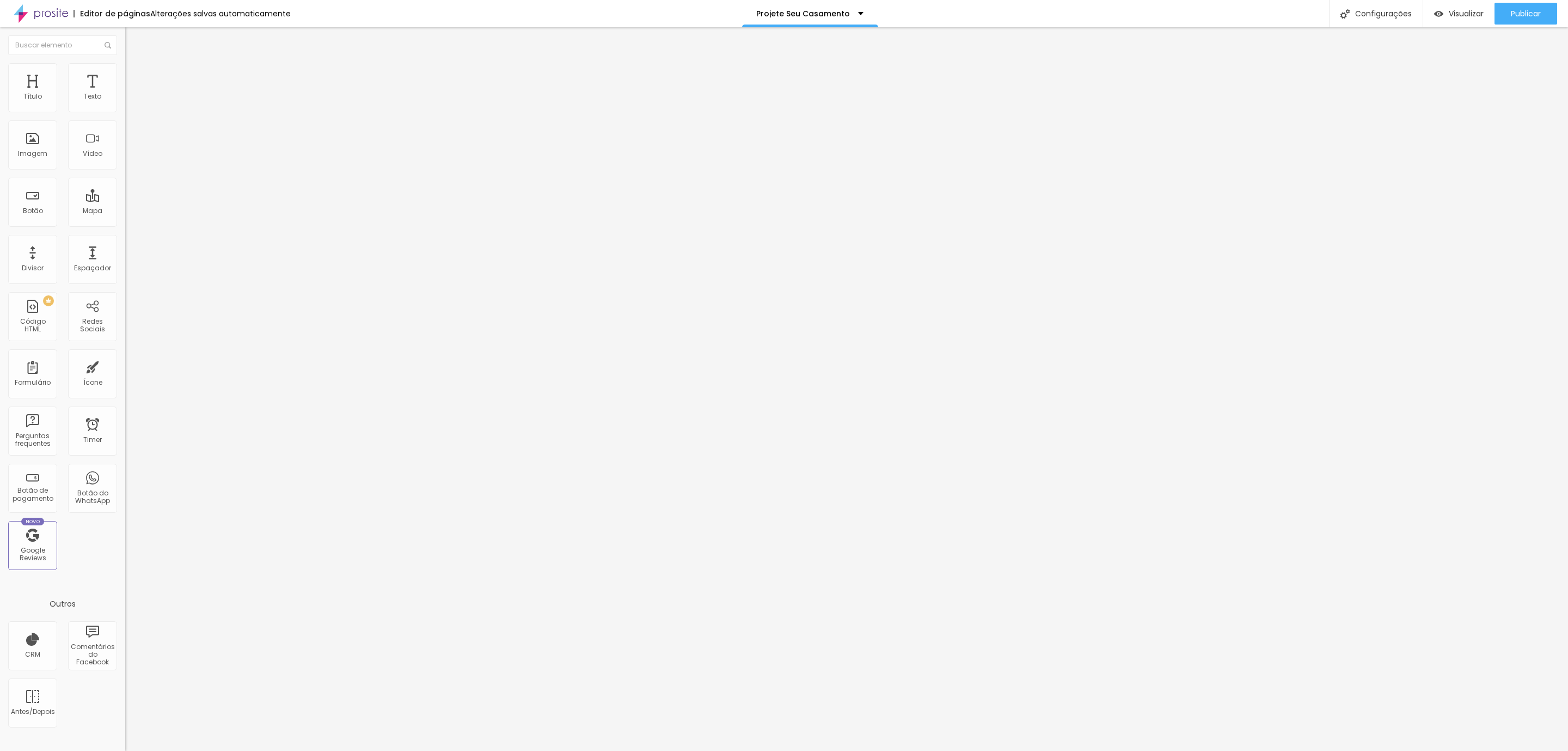
click at [125, 74] on li "Avançado" at bounding box center [188, 80] width 125 height 11
click at [135, 74] on span "Estilo" at bounding box center [144, 70] width 17 height 9
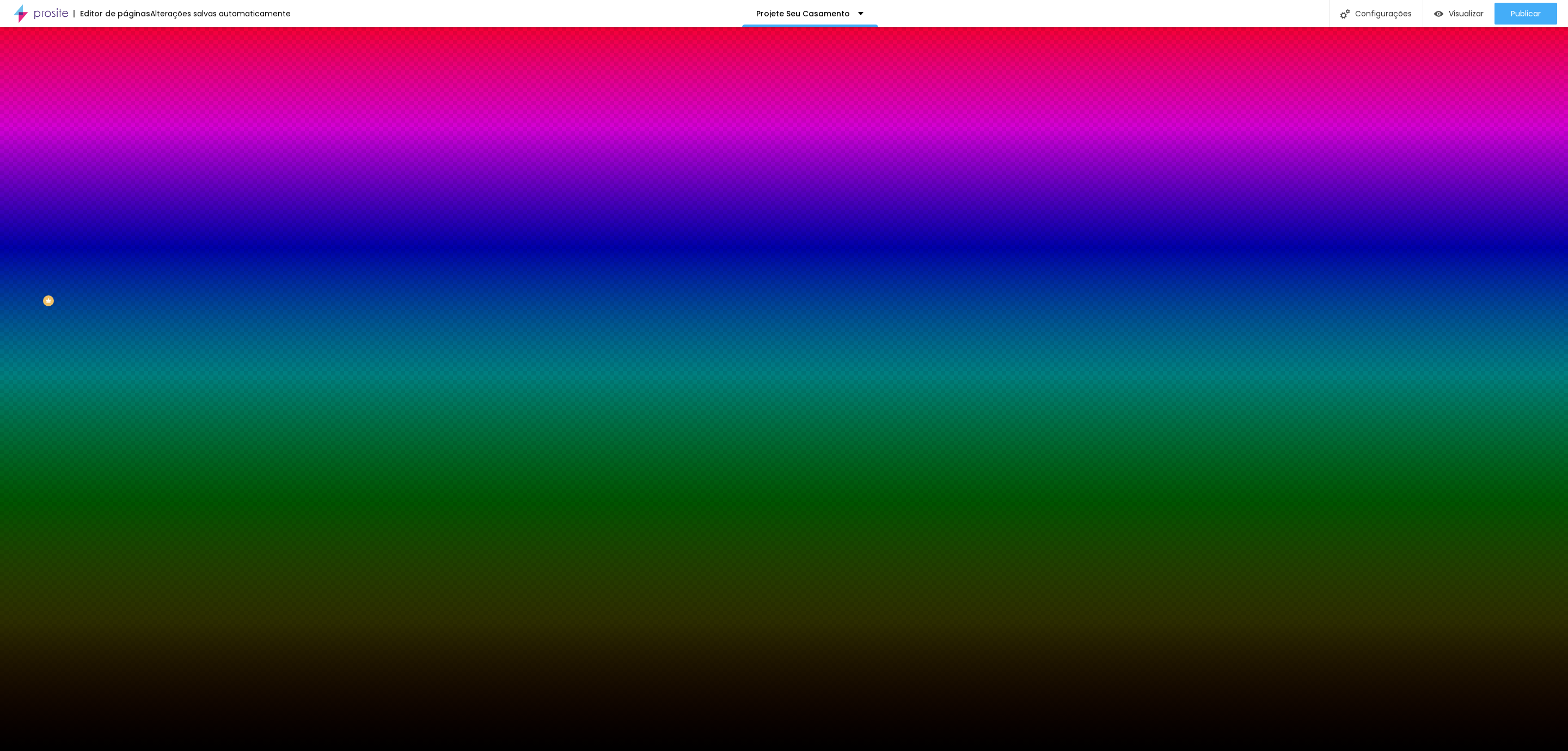
click at [125, 113] on span "Parallax" at bounding box center [139, 108] width 27 height 9
click at [125, 99] on div "Trocar imagem" at bounding box center [188, 95] width 125 height 8
click at [125, 106] on div "Efeito da Imagem" at bounding box center [188, 102] width 125 height 7
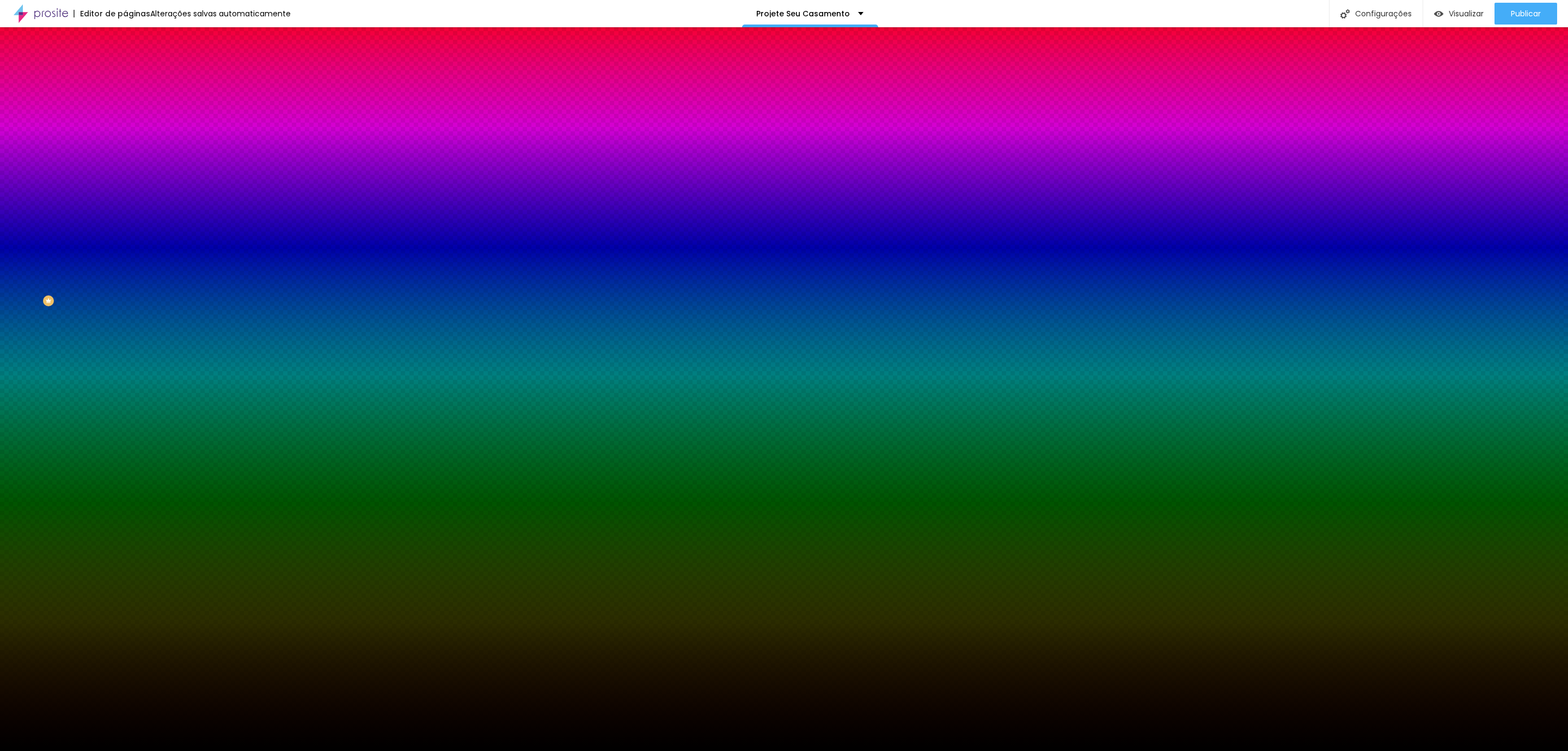
click at [125, 100] on span "Trocar imagem" at bounding box center [155, 95] width 59 height 9
